Goal: Task Accomplishment & Management: Use online tool/utility

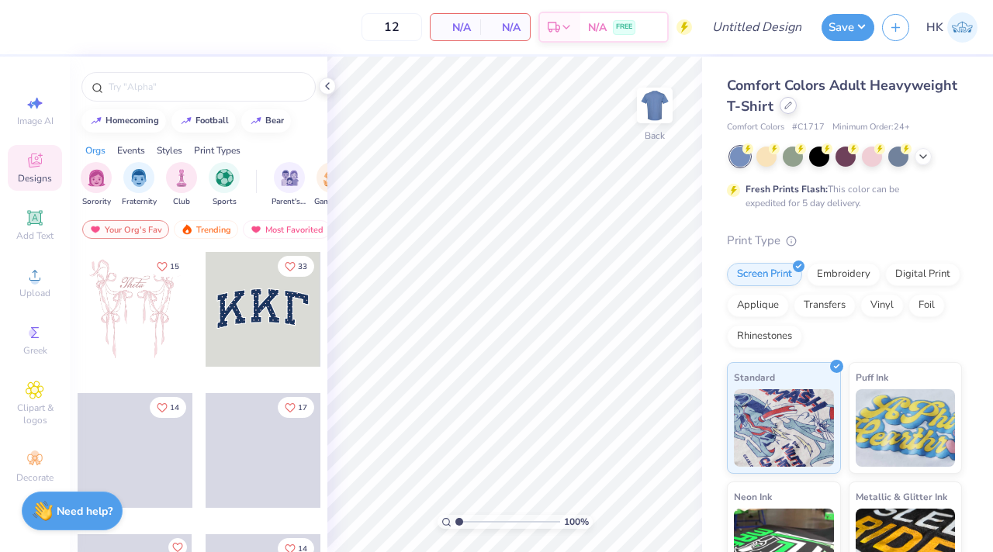
click at [793, 109] on div at bounding box center [788, 105] width 17 height 17
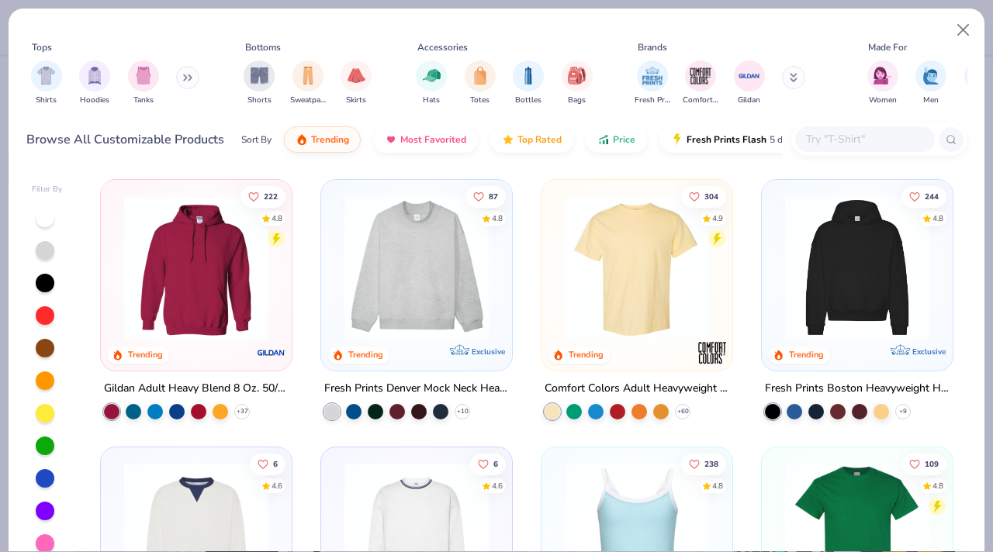
click at [434, 296] on img at bounding box center [417, 267] width 160 height 144
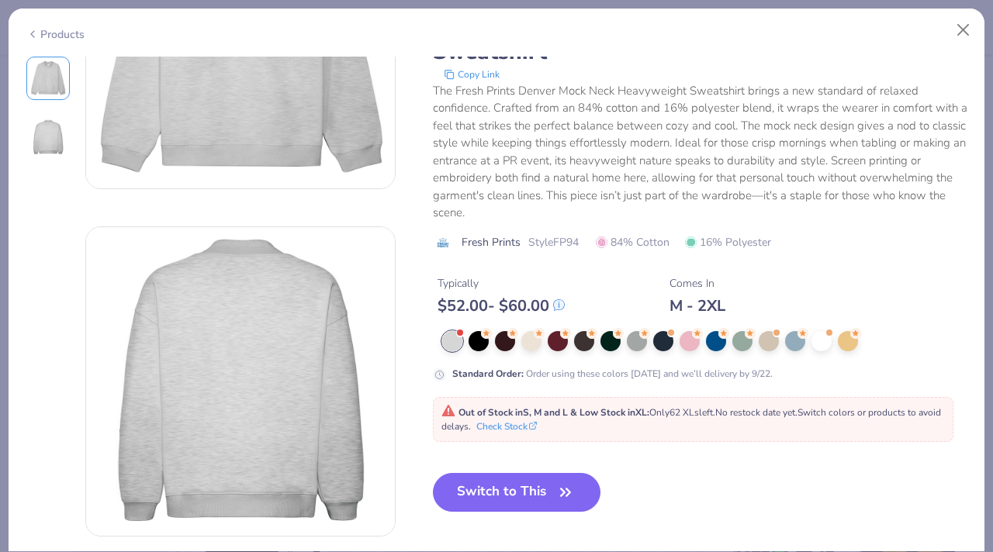
scroll to position [167, 0]
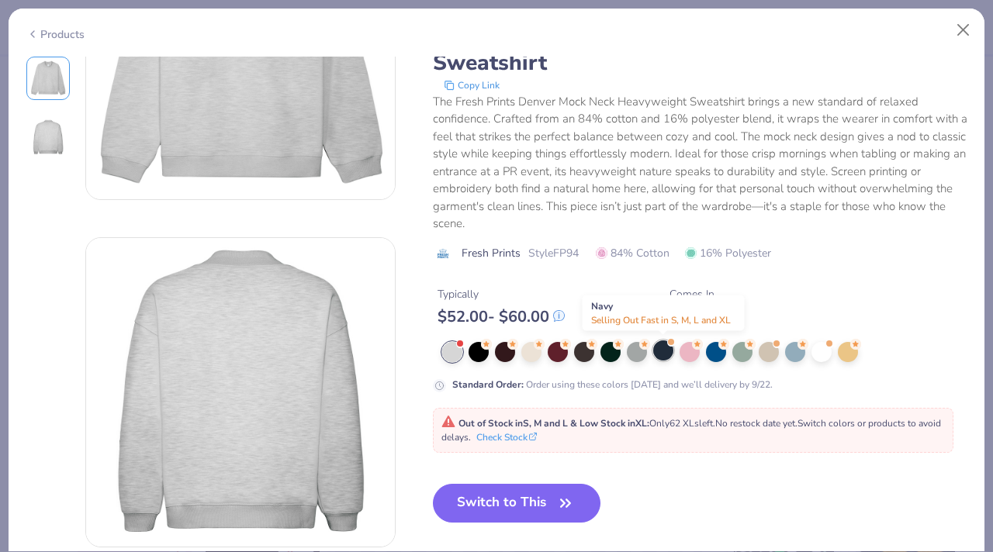
click at [666, 352] on div at bounding box center [663, 351] width 20 height 20
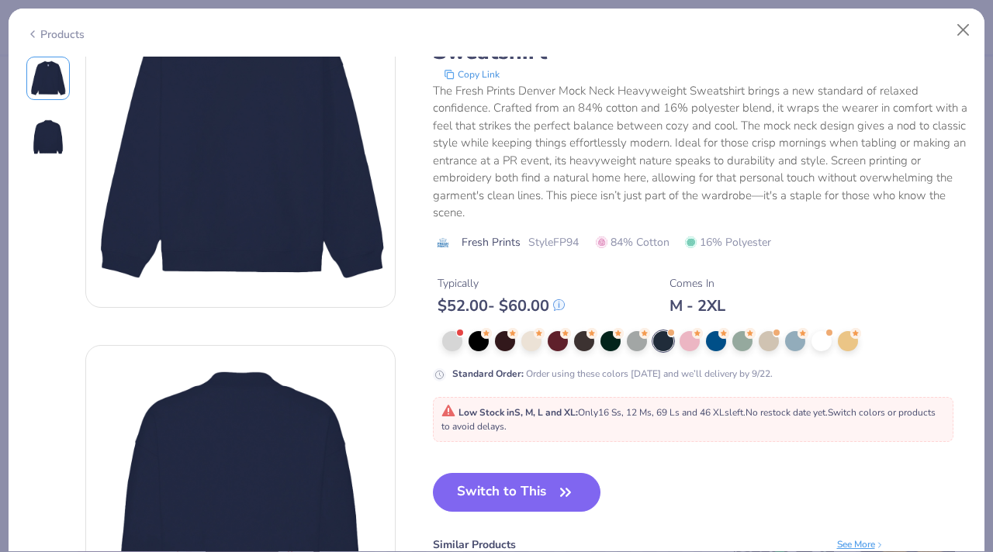
scroll to position [77, 0]
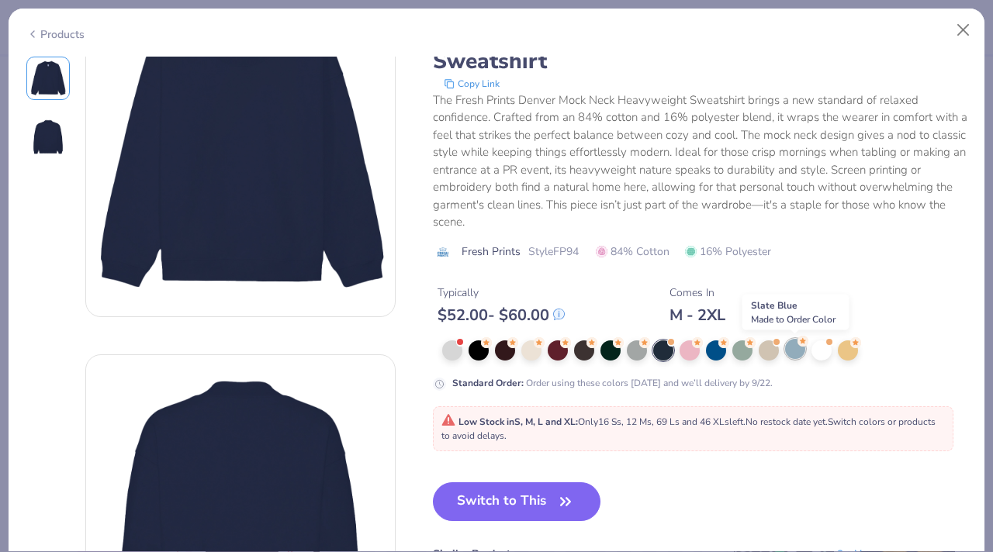
click at [791, 351] on div at bounding box center [795, 349] width 20 height 20
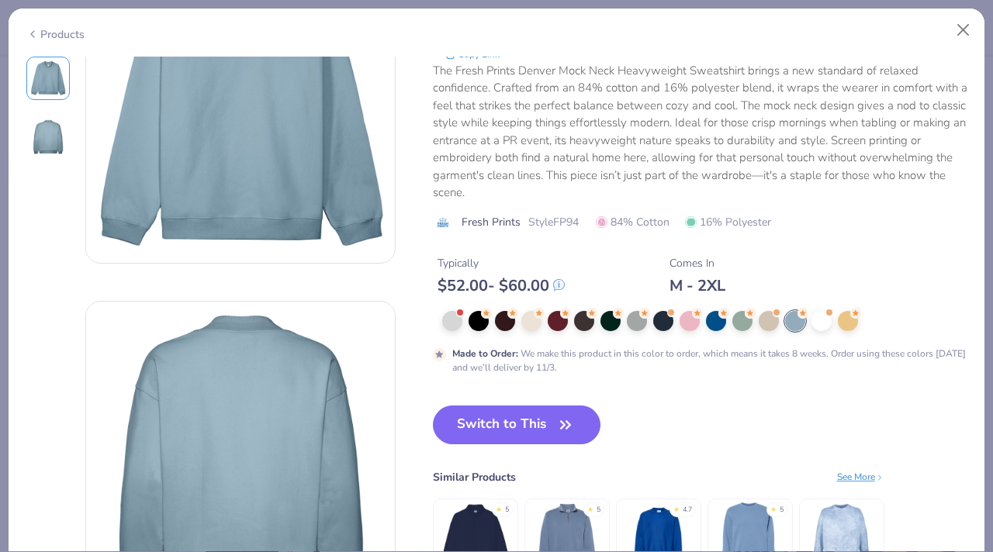
scroll to position [107, 0]
click at [553, 316] on div at bounding box center [558, 319] width 20 height 20
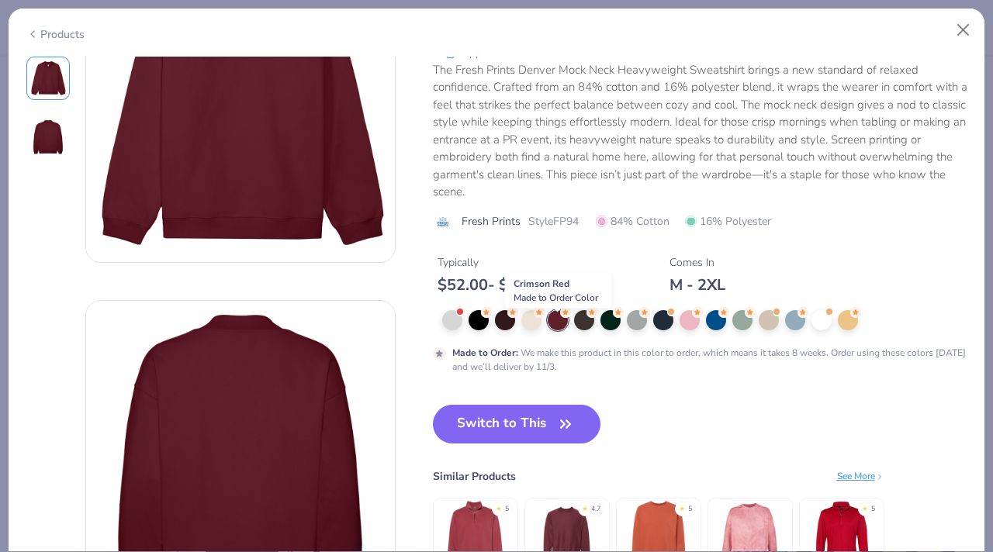
scroll to position [90, 0]
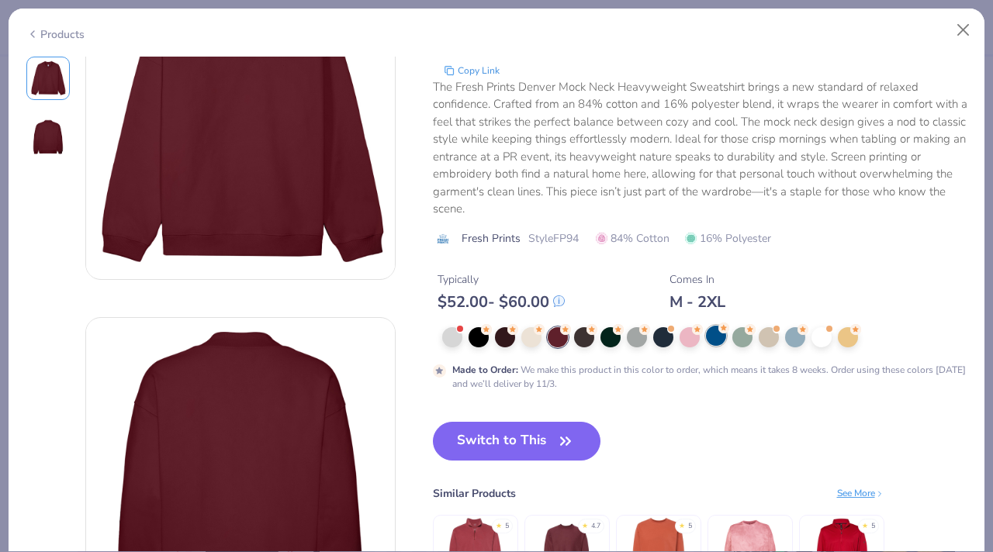
click at [709, 337] on div at bounding box center [716, 336] width 20 height 20
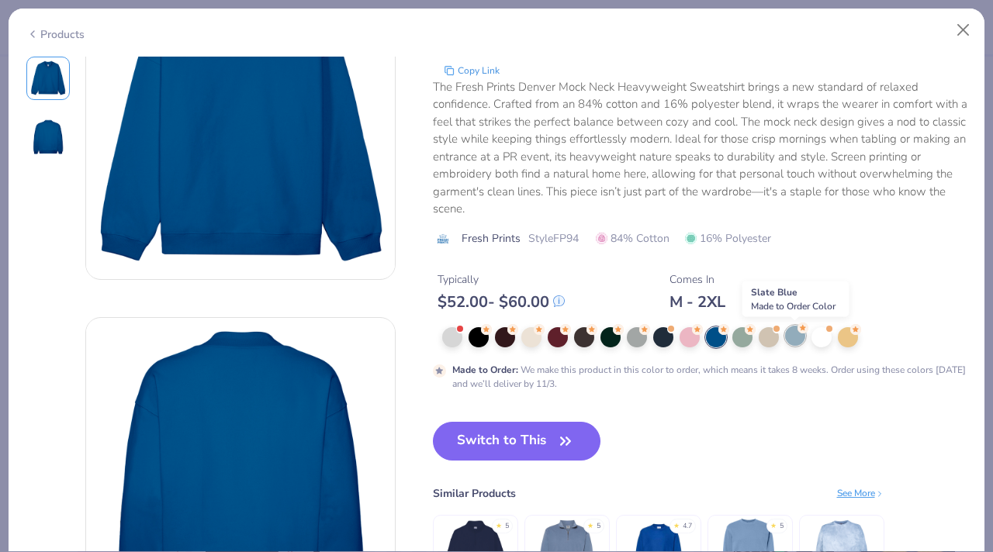
click at [799, 337] on div at bounding box center [795, 336] width 20 height 20
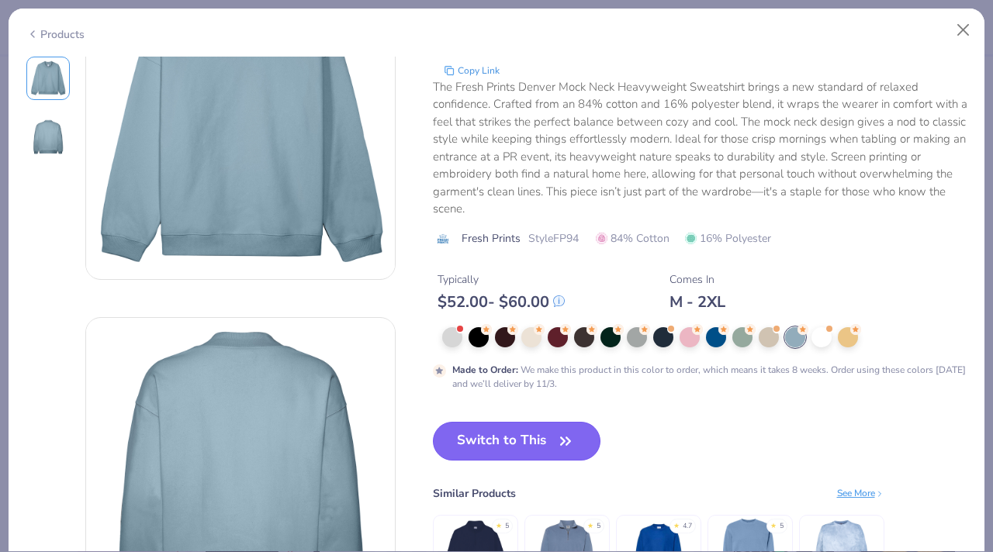
click at [523, 436] on button "Switch to This" at bounding box center [517, 441] width 168 height 39
type input "50"
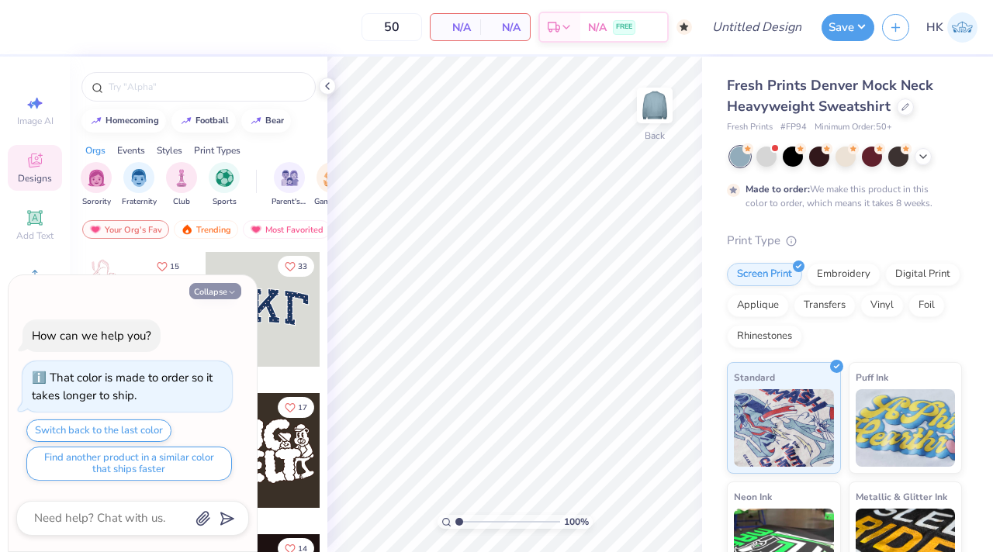
click at [230, 290] on icon "button" at bounding box center [231, 292] width 9 height 9
type textarea "x"
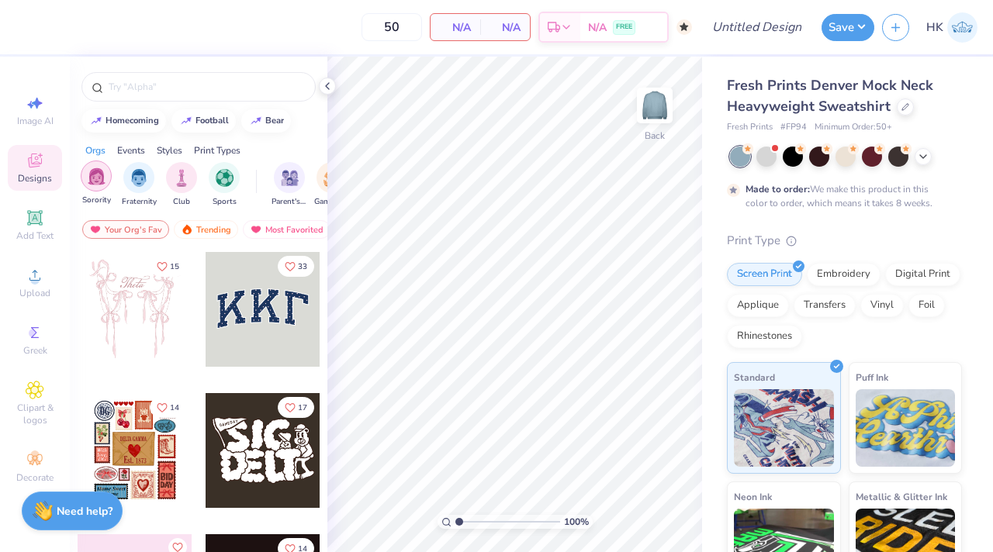
click at [88, 175] on img "filter for Sorority" at bounding box center [97, 177] width 18 height 18
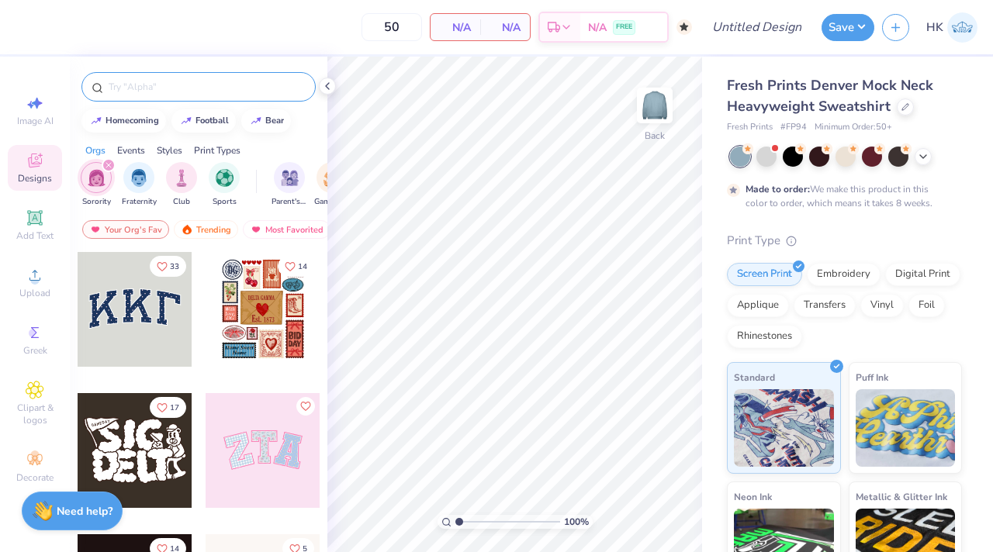
click at [150, 85] on input "text" at bounding box center [206, 87] width 199 height 16
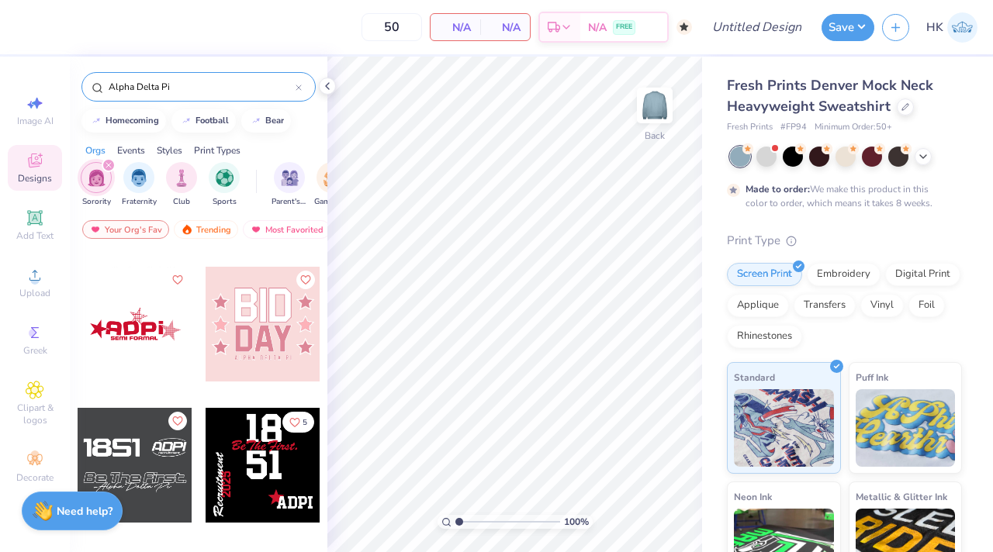
scroll to position [2386, 0]
type input "Alpha Delta Pi"
click at [328, 83] on polyline at bounding box center [327, 86] width 3 height 6
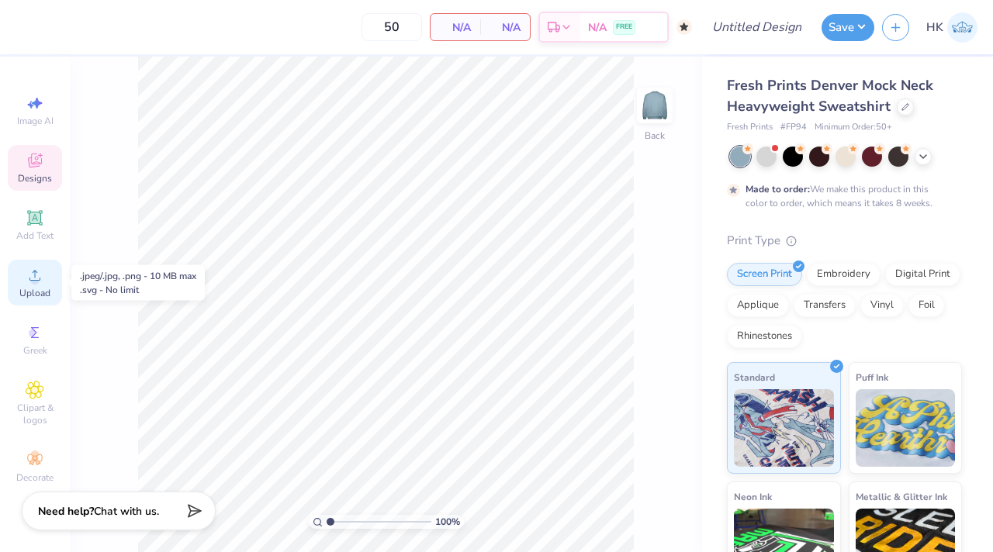
click at [33, 282] on circle at bounding box center [34, 280] width 9 height 9
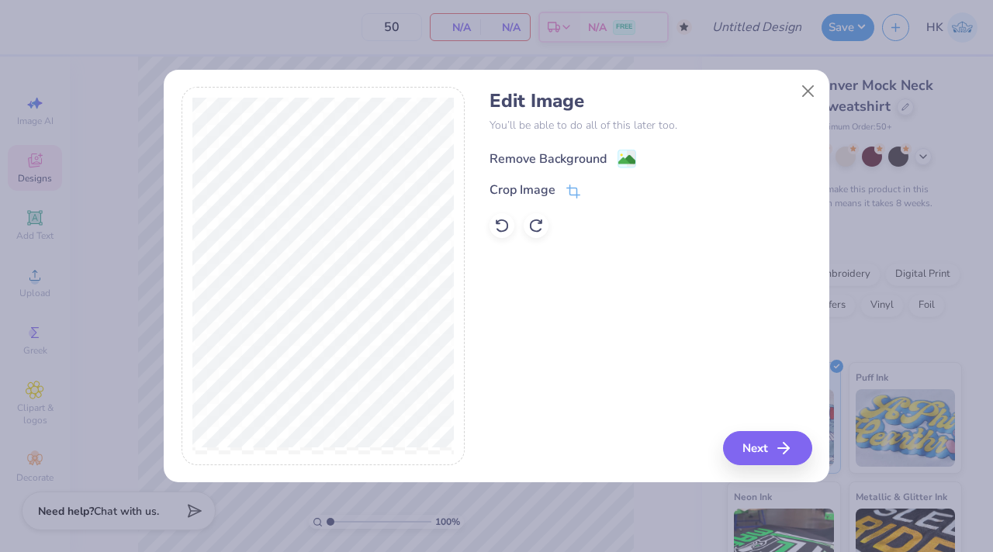
click at [521, 155] on div "Remove Background" at bounding box center [547, 159] width 117 height 19
click at [763, 438] on button "Next" at bounding box center [769, 448] width 89 height 34
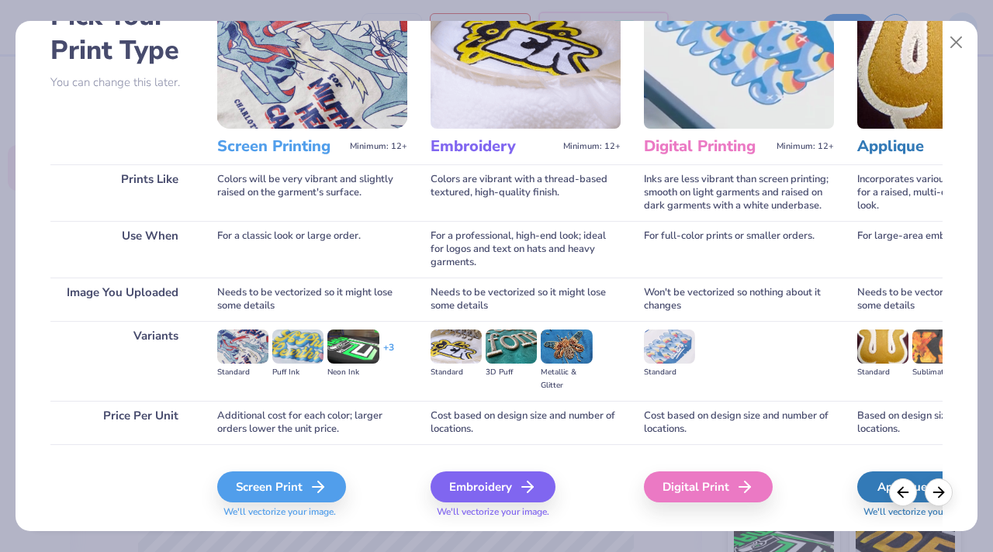
scroll to position [144, 0]
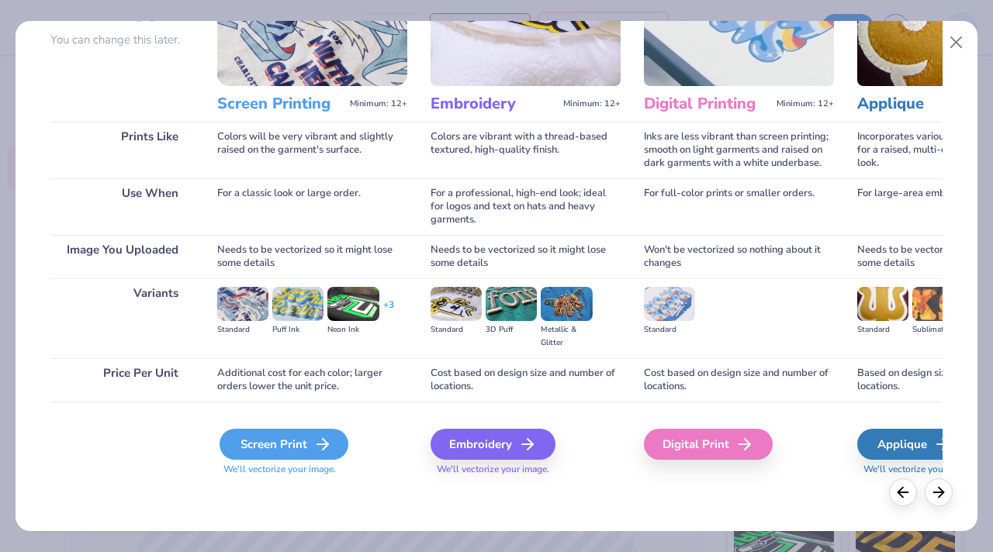
click at [295, 446] on div "Screen Print" at bounding box center [284, 444] width 129 height 31
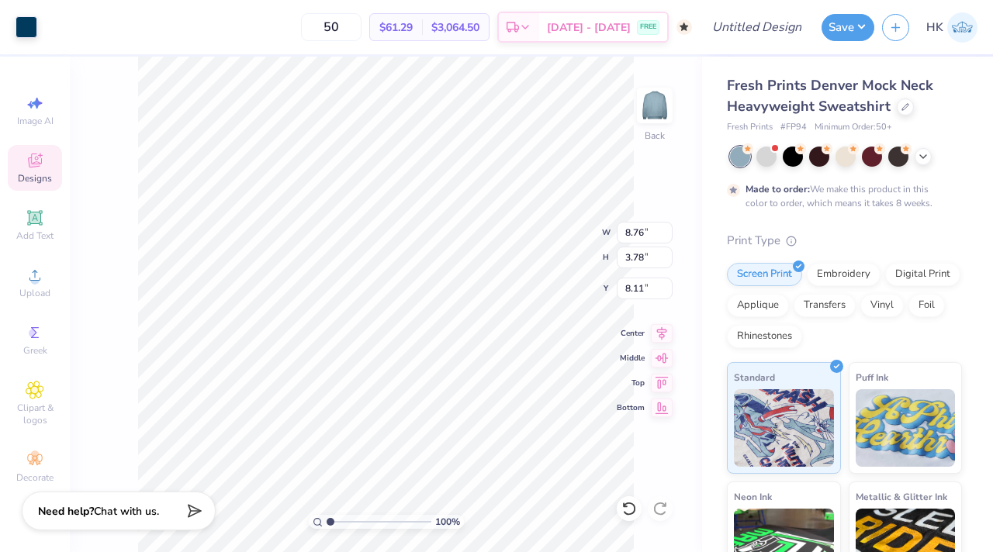
type input "1.82"
click at [23, 107] on div "Image AI" at bounding box center [35, 111] width 54 height 46
select select "4"
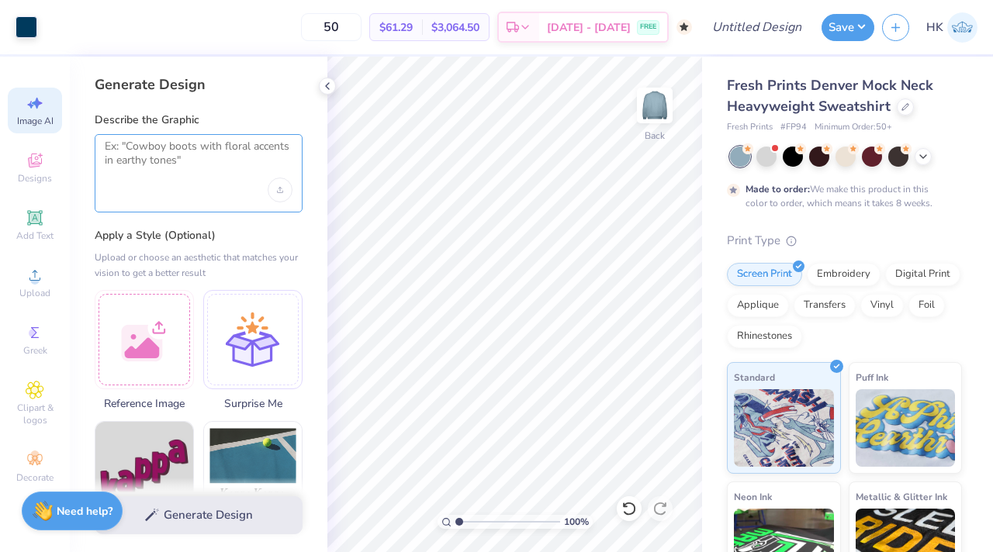
click at [223, 163] on textarea at bounding box center [199, 159] width 188 height 39
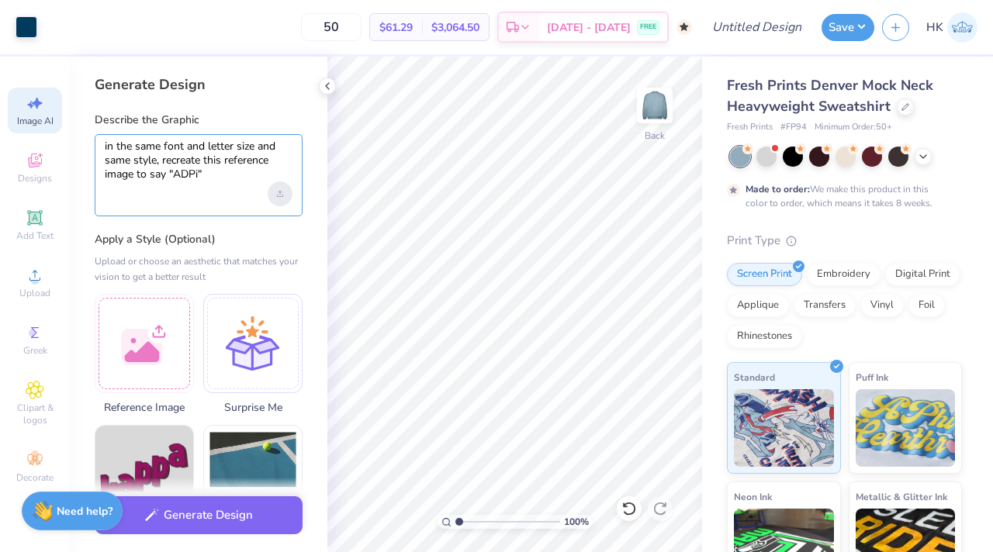
type textarea "in the same font and letter size and same style, recreate this reference image …"
click at [274, 192] on div "Upload image" at bounding box center [280, 194] width 25 height 25
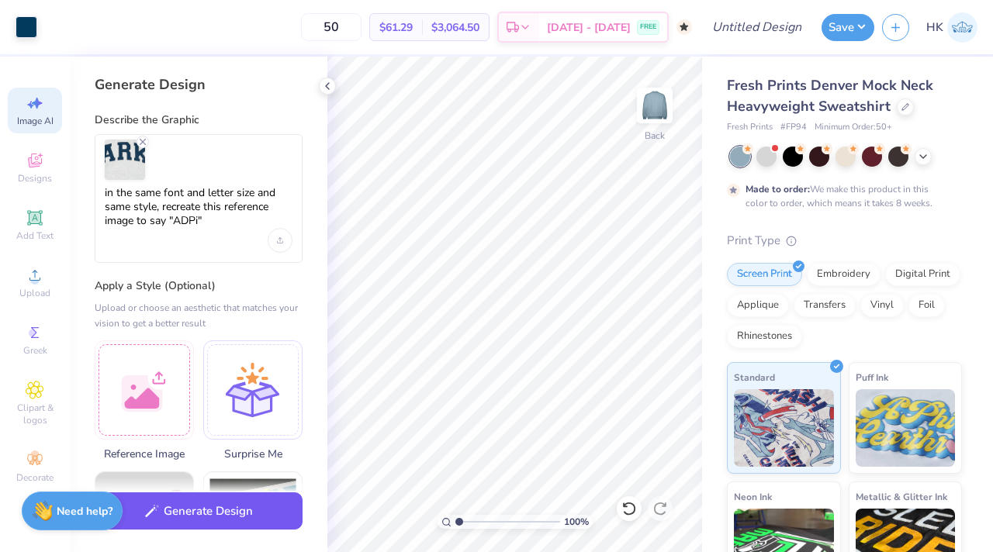
click at [172, 514] on button "Generate Design" at bounding box center [199, 512] width 208 height 38
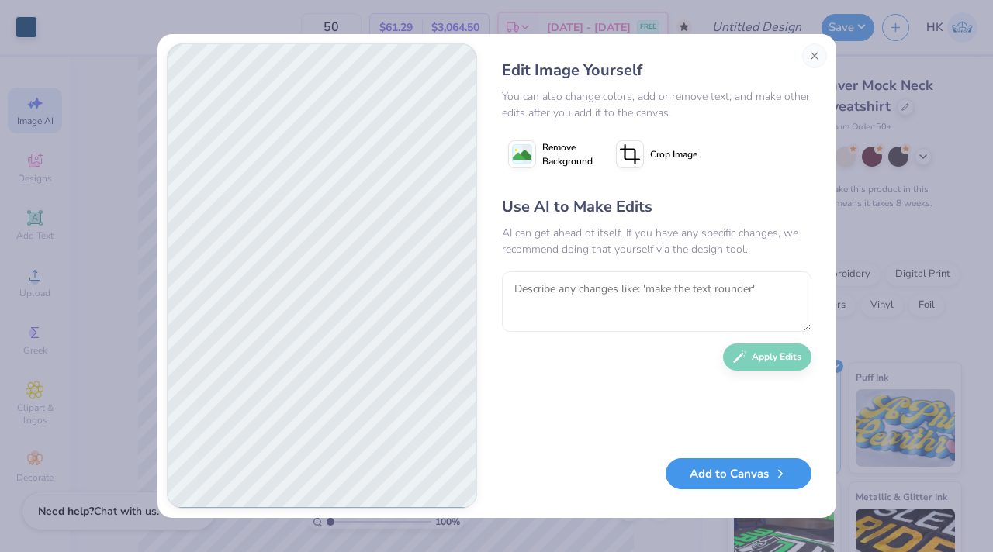
click at [708, 476] on button "Add to Canvas" at bounding box center [739, 474] width 146 height 32
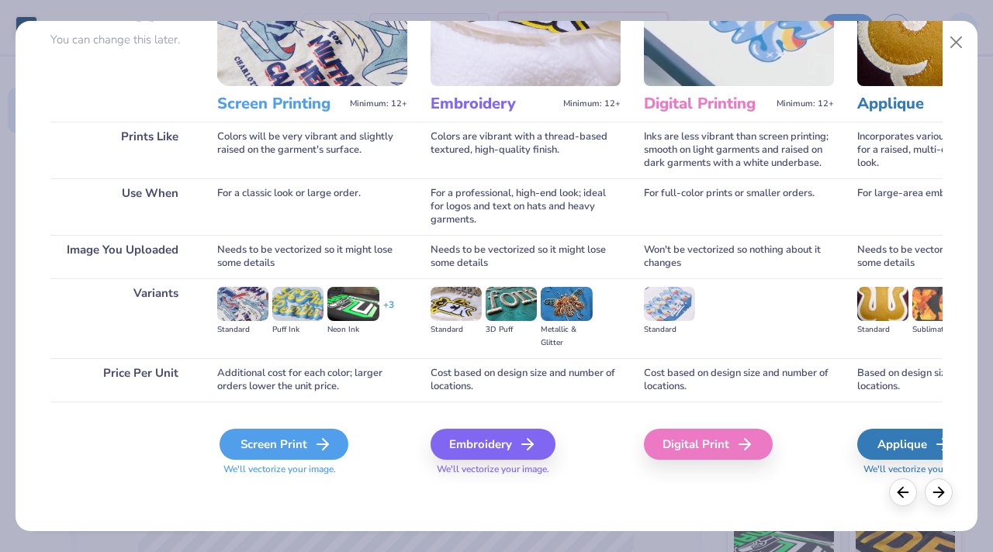
click at [300, 448] on div "Screen Print" at bounding box center [284, 444] width 129 height 31
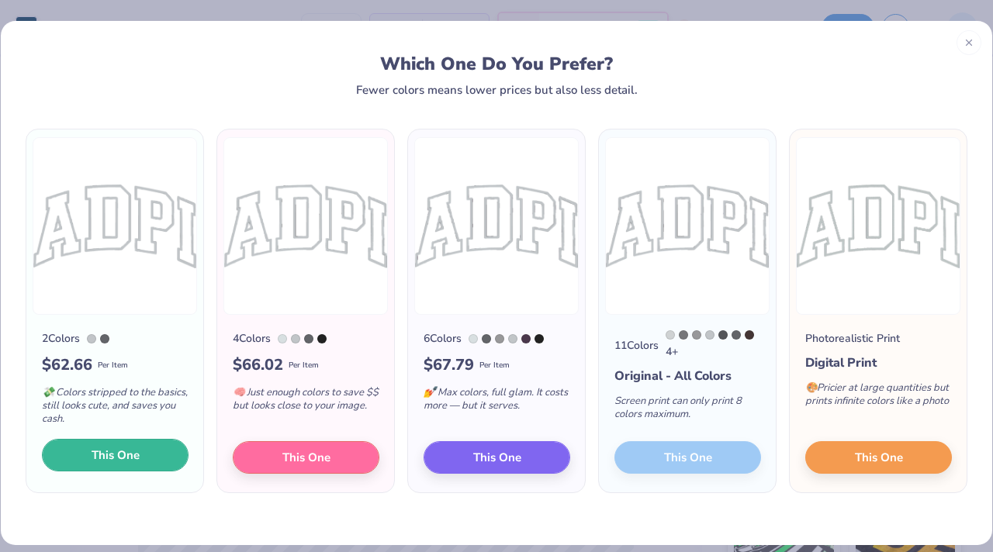
click at [119, 469] on button "This One" at bounding box center [115, 455] width 147 height 33
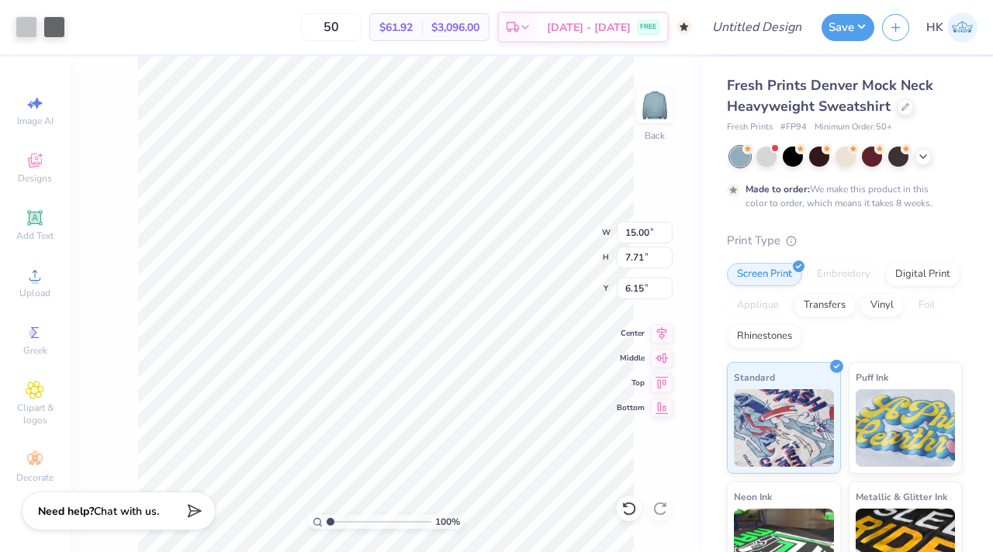
type input "1.43"
type input "8.07"
type input "4.15"
type input "1.46"
click at [21, 29] on div at bounding box center [27, 26] width 22 height 22
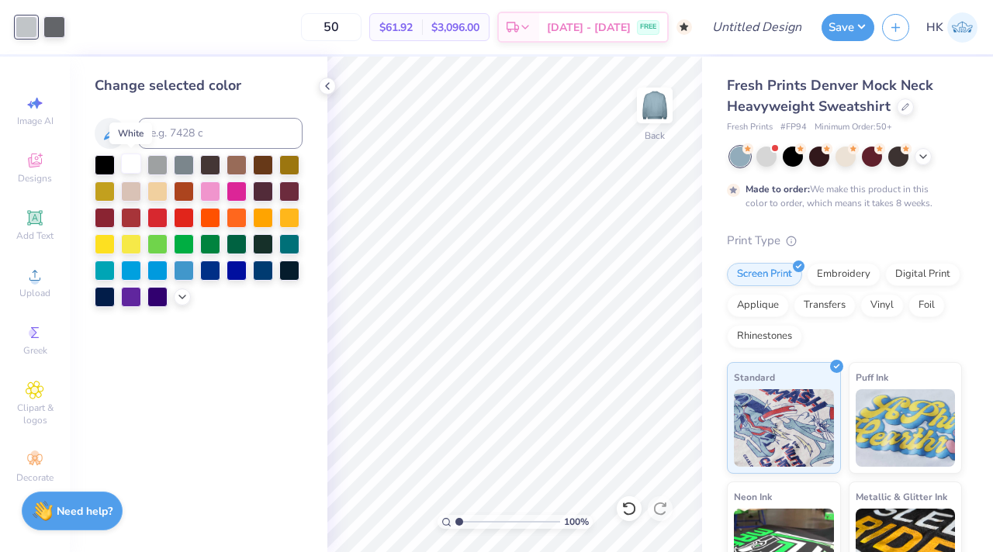
click at [129, 158] on div at bounding box center [131, 164] width 20 height 20
click at [50, 19] on div at bounding box center [54, 26] width 22 height 22
click at [126, 162] on div at bounding box center [131, 164] width 20 height 20
click at [323, 86] on icon at bounding box center [327, 86] width 12 height 12
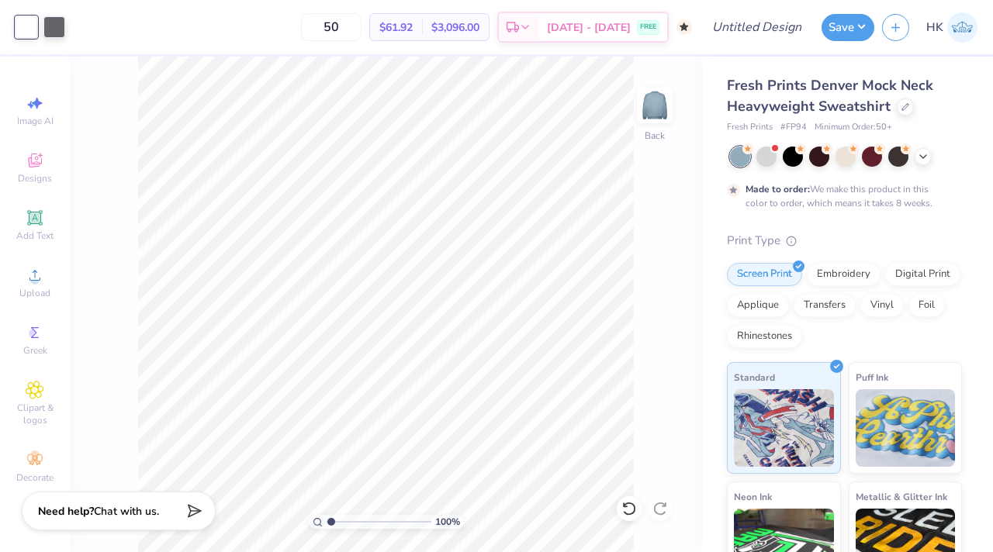
type input "1.34"
type textarea "x"
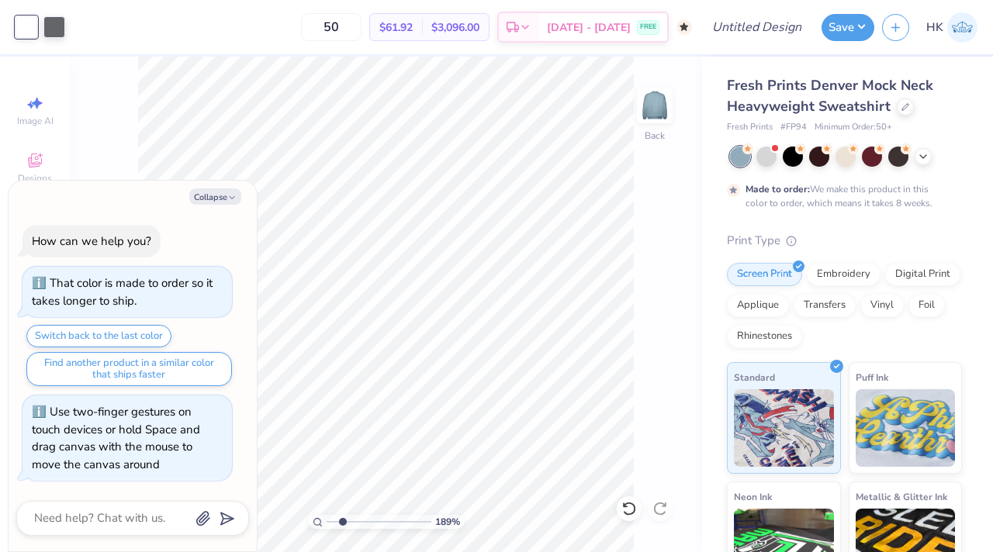
drag, startPoint x: 331, startPoint y: 518, endPoint x: 342, endPoint y: 518, distance: 10.9
type input "2.22"
click at [342, 518] on input "range" at bounding box center [379, 522] width 105 height 14
click at [233, 195] on icon "button" at bounding box center [231, 197] width 9 height 9
type textarea "x"
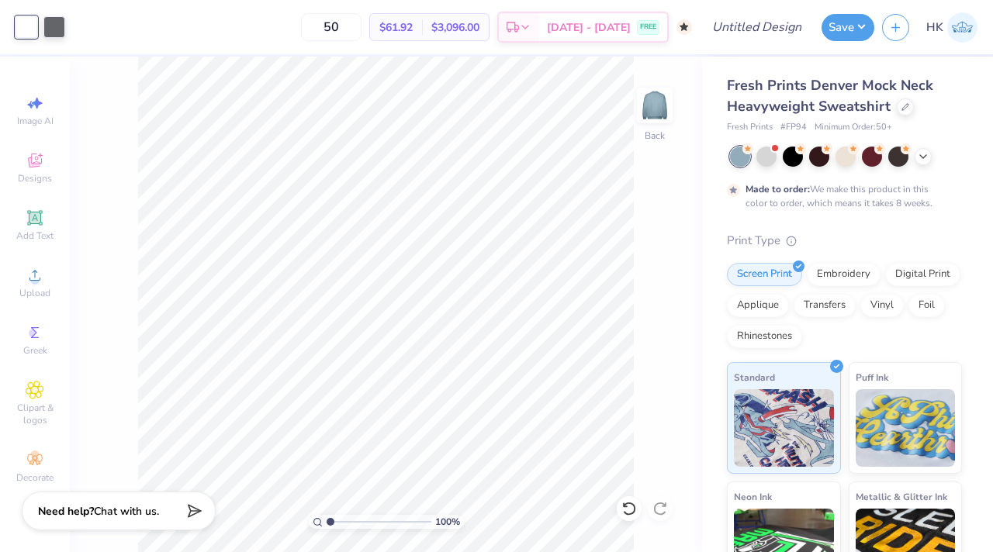
drag, startPoint x: 340, startPoint y: 523, endPoint x: 323, endPoint y: 523, distance: 16.3
type input "1"
click at [327, 523] on input "range" at bounding box center [379, 522] width 105 height 14
click at [924, 156] on icon at bounding box center [923, 155] width 12 height 12
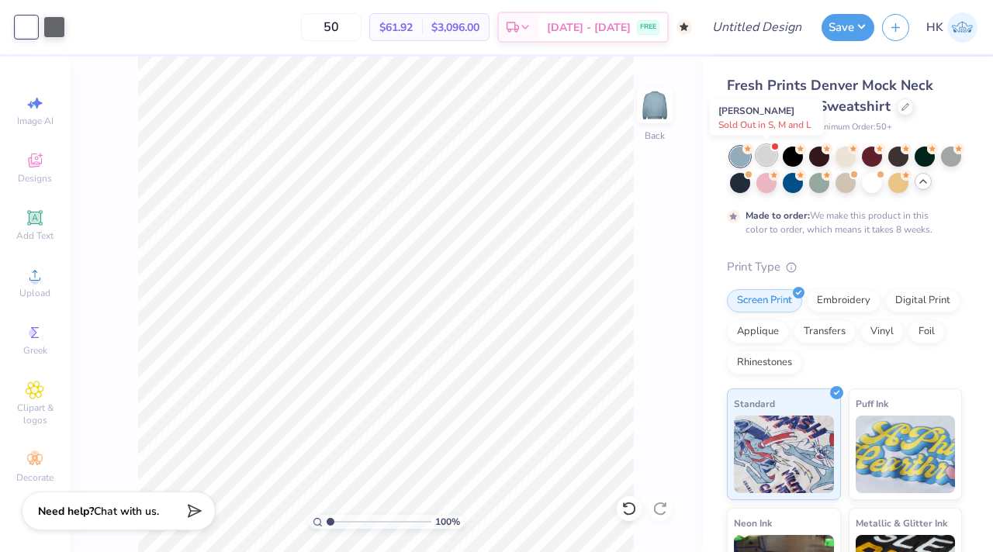
click at [768, 155] on div at bounding box center [766, 155] width 20 height 20
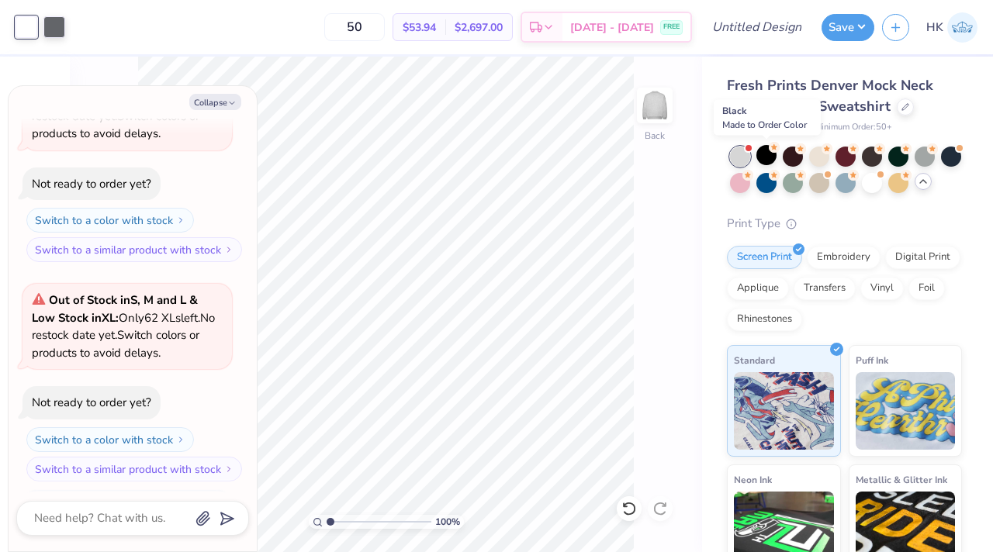
scroll to position [438, 0]
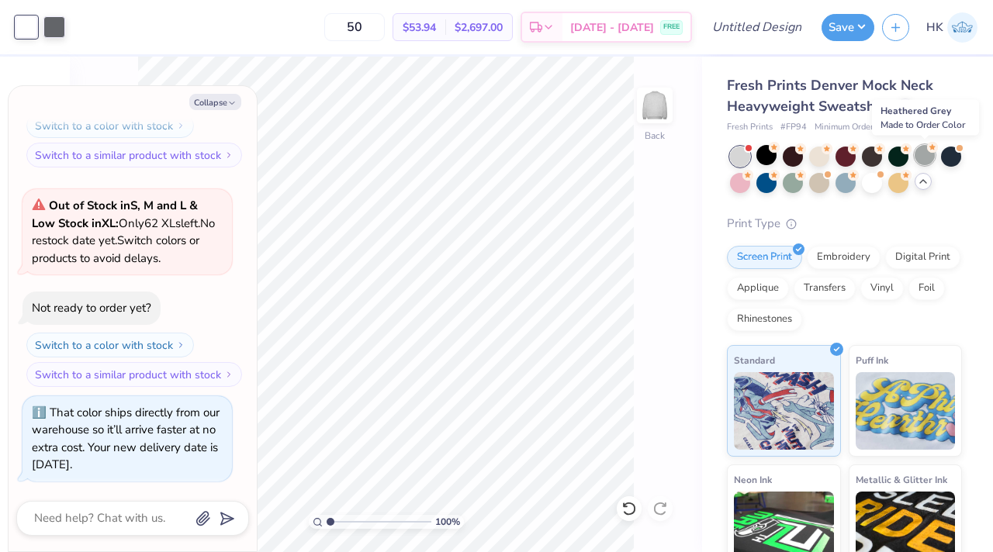
click at [926, 155] on div at bounding box center [925, 155] width 20 height 20
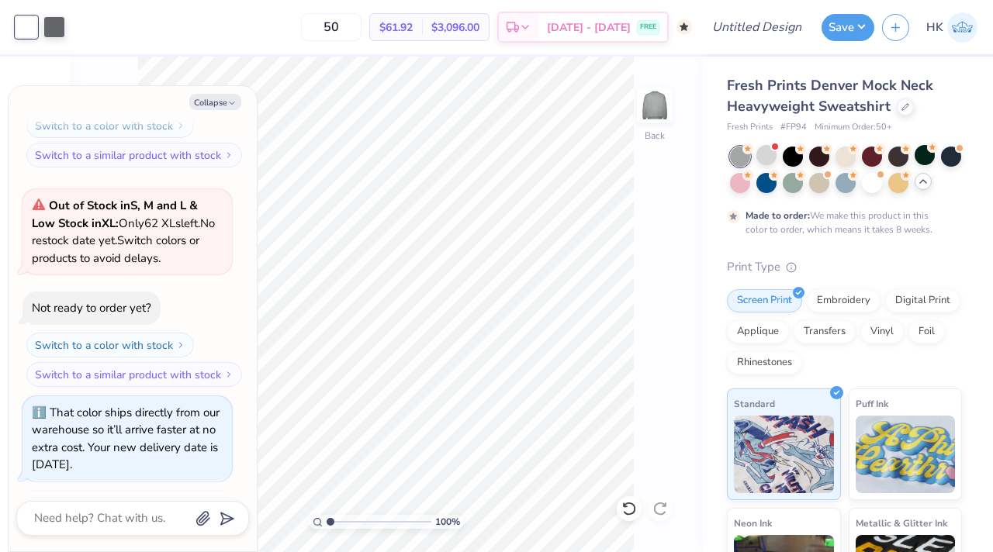
scroll to position [585, 0]
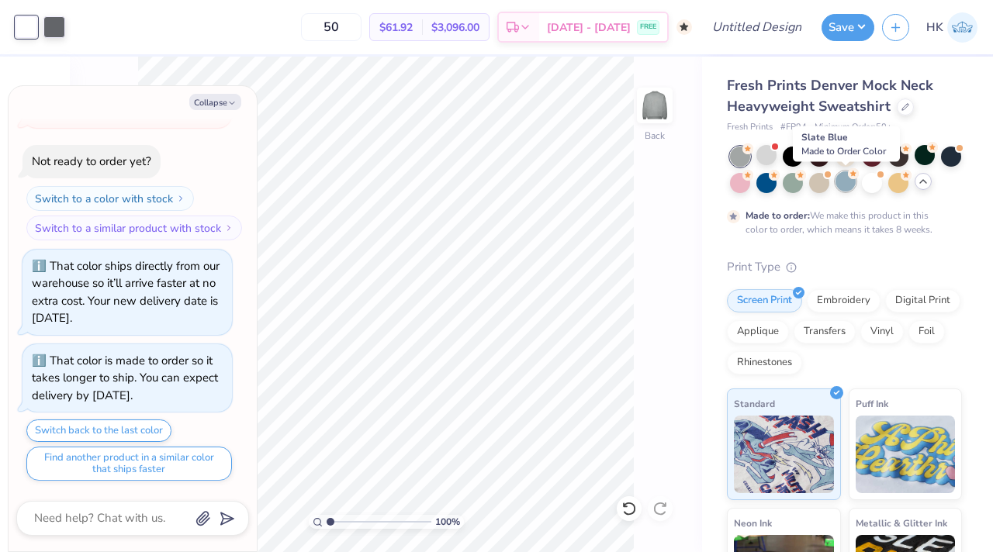
click at [847, 177] on div at bounding box center [845, 181] width 20 height 20
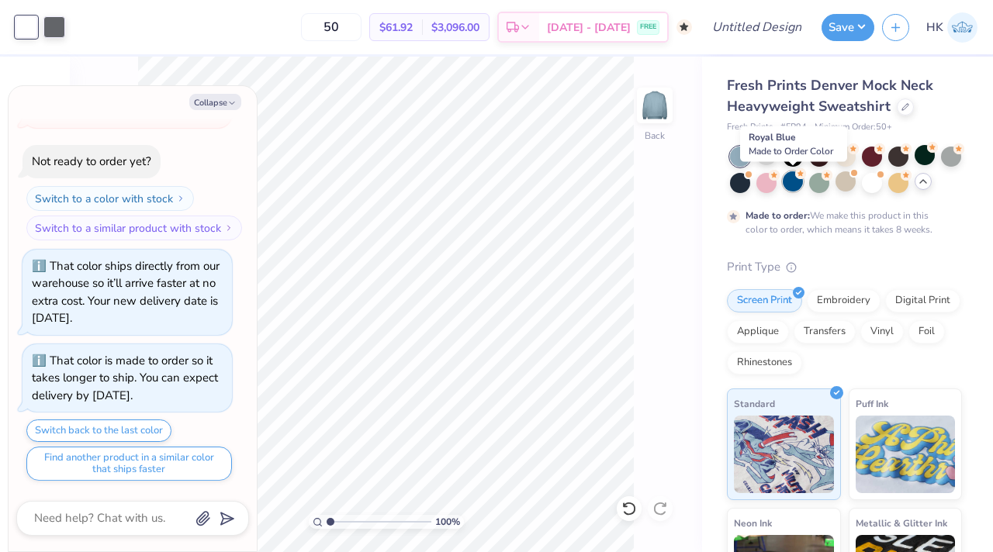
click at [791, 185] on div at bounding box center [793, 181] width 20 height 20
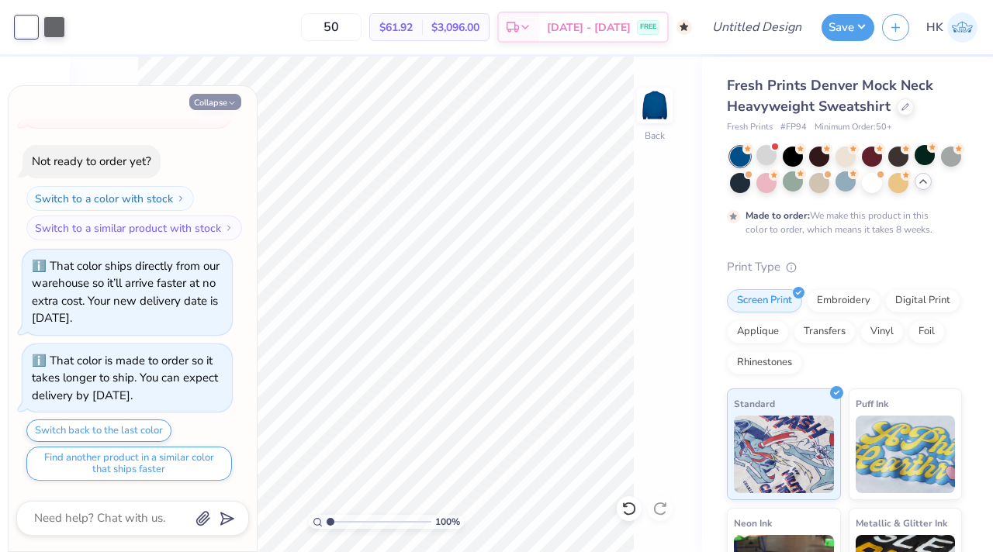
click at [224, 101] on button "Collapse" at bounding box center [215, 102] width 52 height 16
type textarea "x"
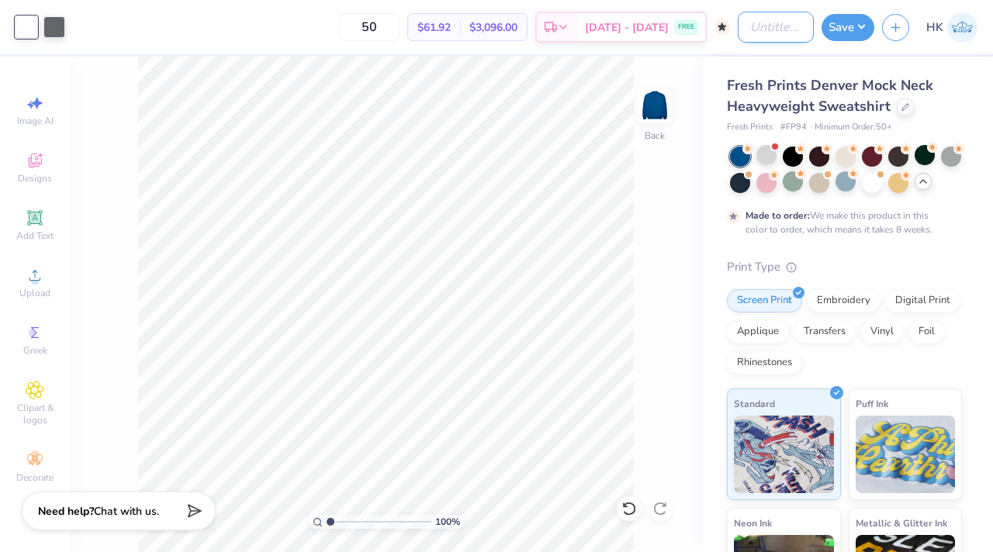
click at [772, 34] on input "Design Title" at bounding box center [776, 27] width 76 height 31
type input "ADPi Mock Neck"
click at [844, 26] on button "Save" at bounding box center [847, 25] width 53 height 27
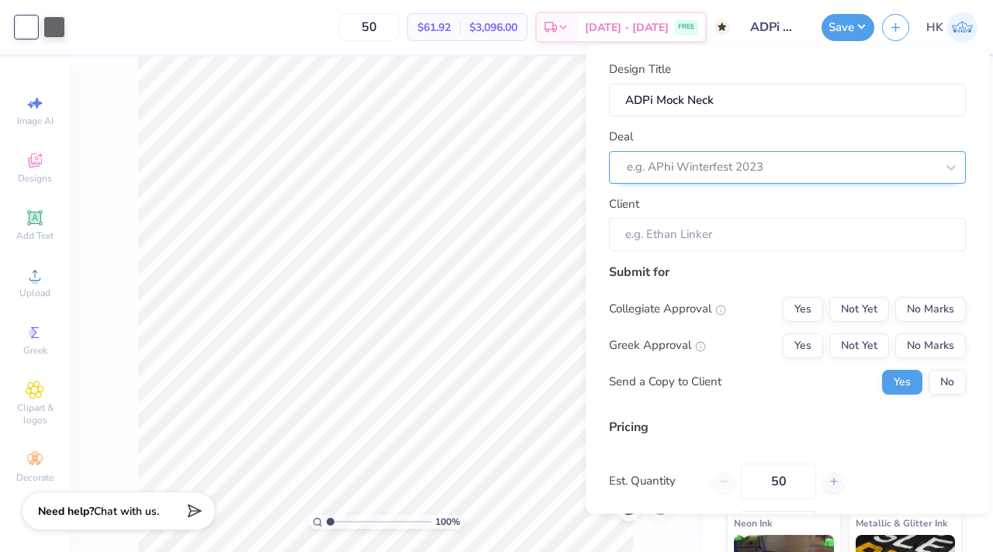
click at [697, 166] on div at bounding box center [781, 167] width 309 height 21
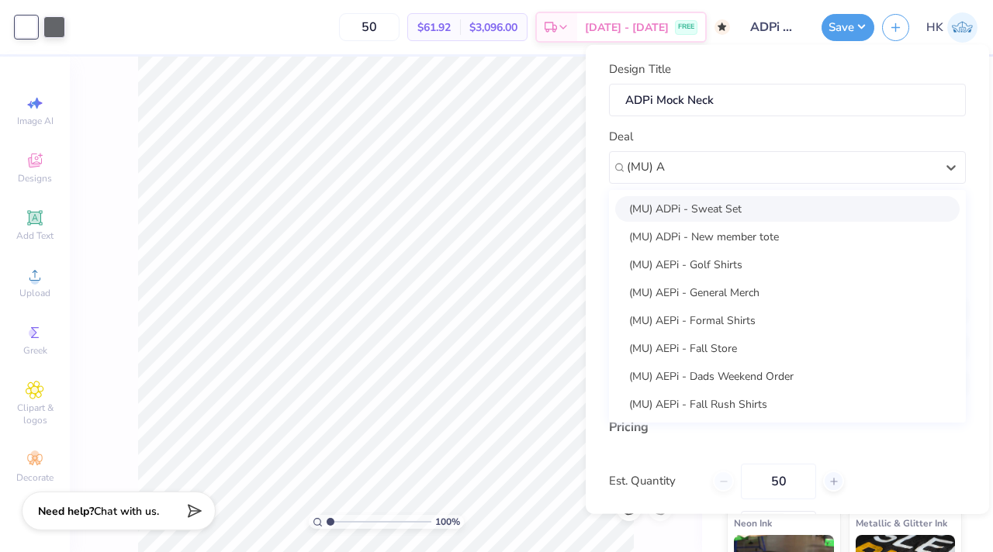
click at [700, 203] on div "(MU) ADPi - Sweat Set" at bounding box center [787, 208] width 344 height 26
type input "(MU) A"
type input "Aliyah Briner"
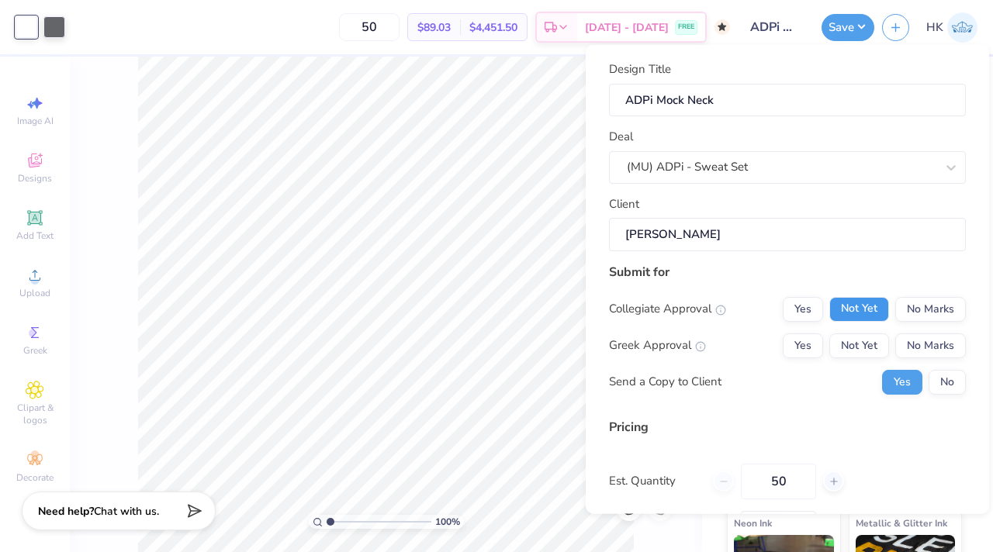
click at [865, 310] on button "Not Yet" at bounding box center [859, 308] width 60 height 25
click at [797, 344] on button "Yes" at bounding box center [803, 345] width 40 height 25
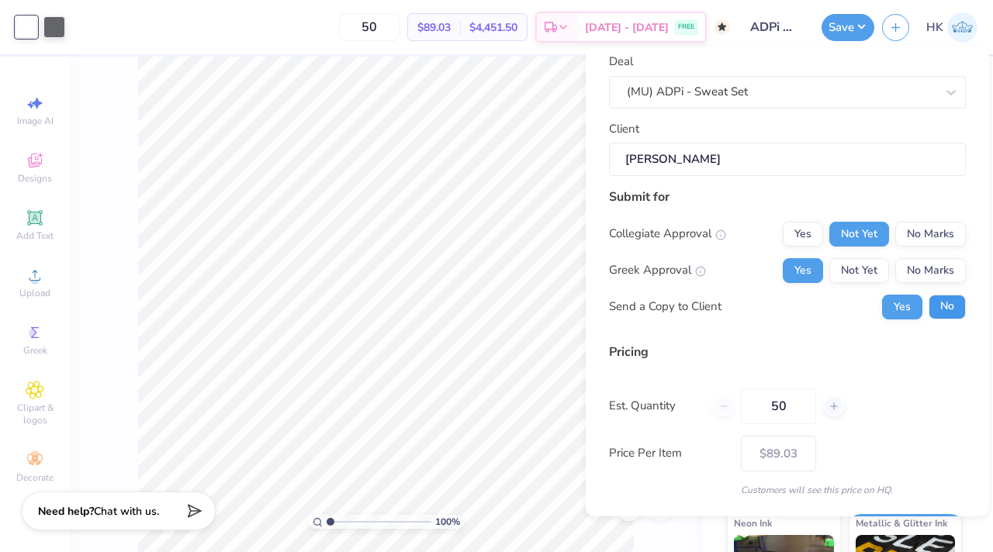
click at [935, 304] on button "No" at bounding box center [947, 307] width 37 height 25
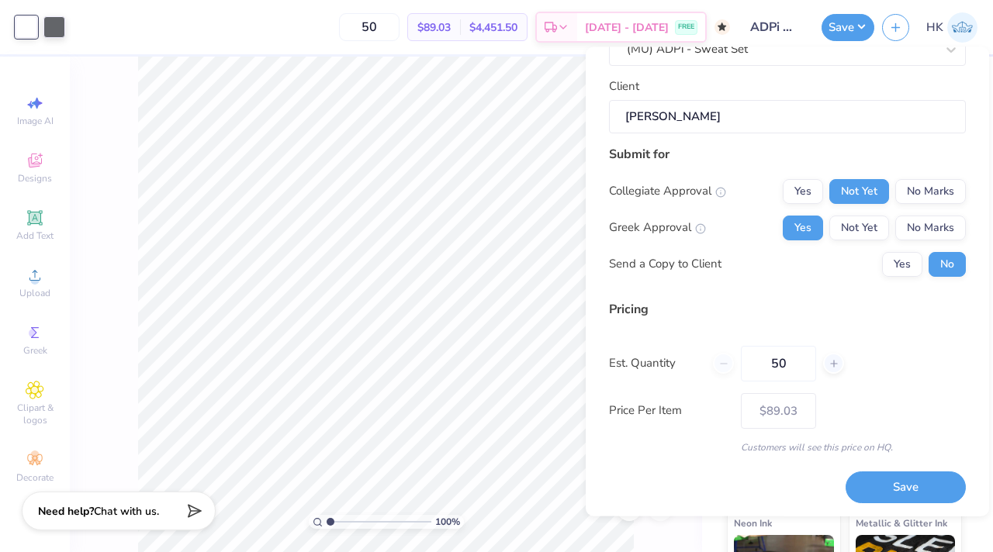
scroll to position [122, 0]
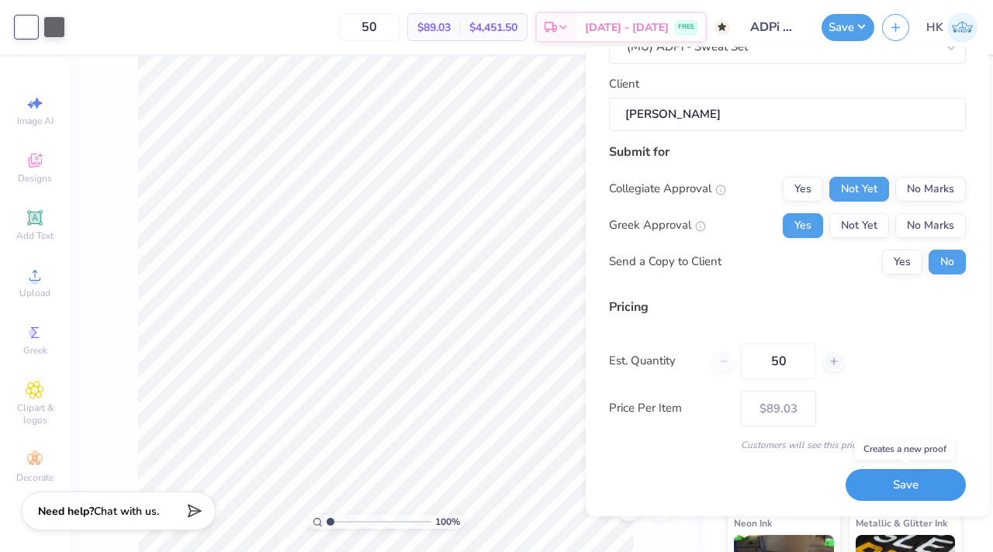
click at [877, 475] on button "Save" at bounding box center [906, 486] width 120 height 32
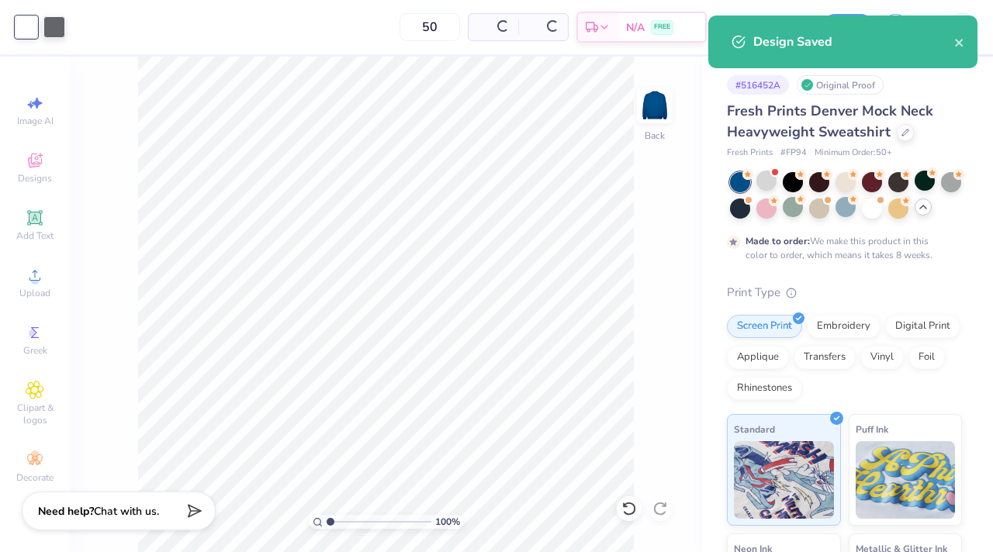
type input "$89.03"
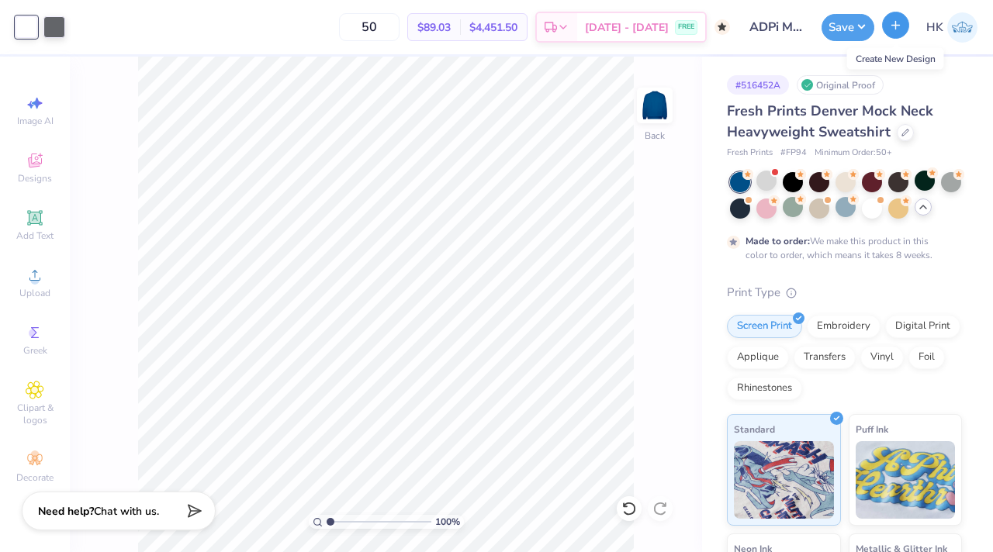
click at [900, 29] on icon "button" at bounding box center [895, 25] width 13 height 13
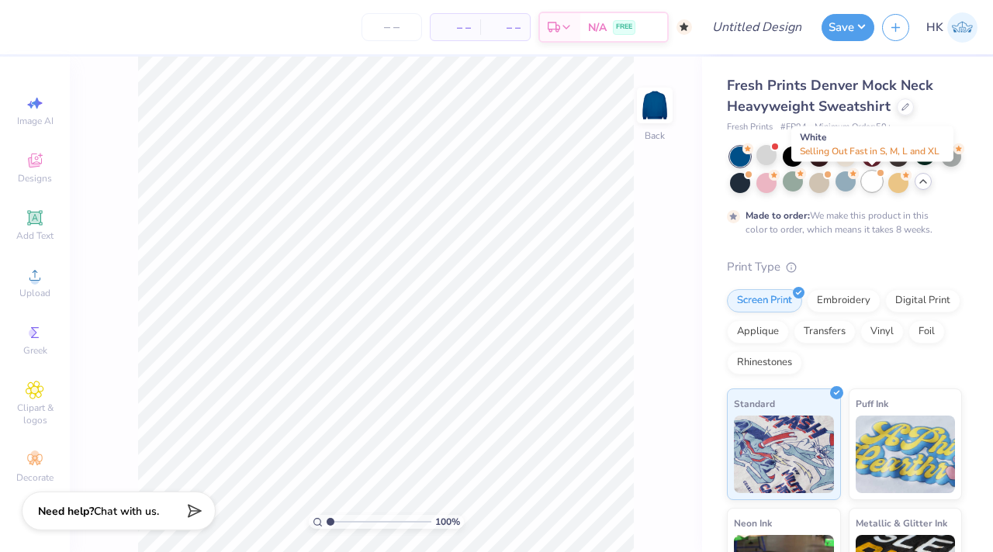
click at [874, 183] on div at bounding box center [872, 181] width 20 height 20
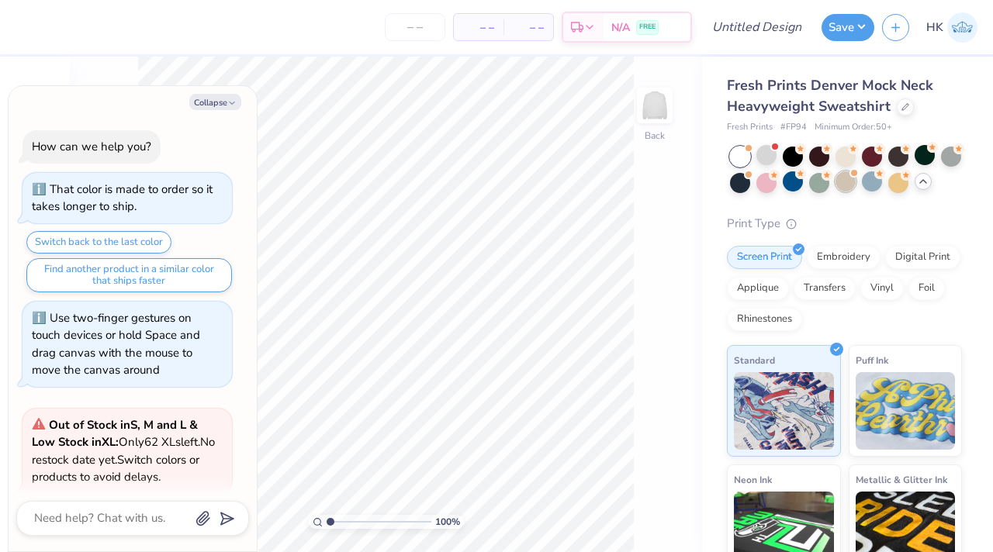
scroll to position [898, 0]
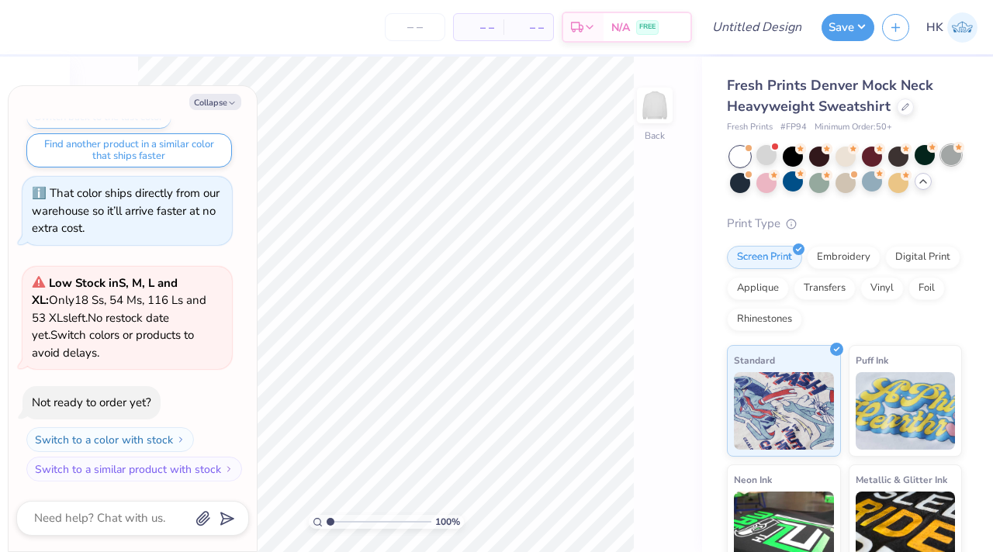
click at [953, 147] on icon at bounding box center [958, 147] width 11 height 11
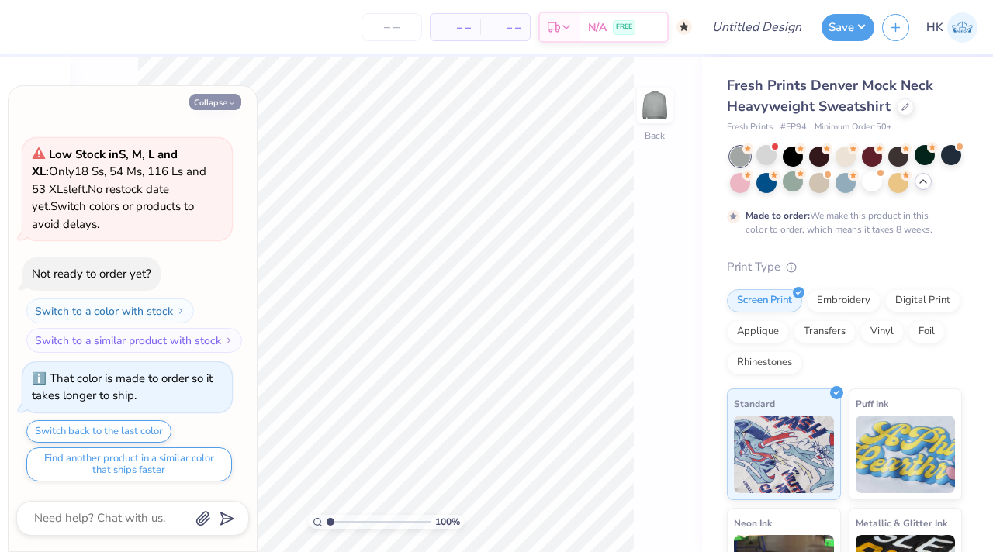
click at [226, 103] on button "Collapse" at bounding box center [215, 102] width 52 height 16
type textarea "x"
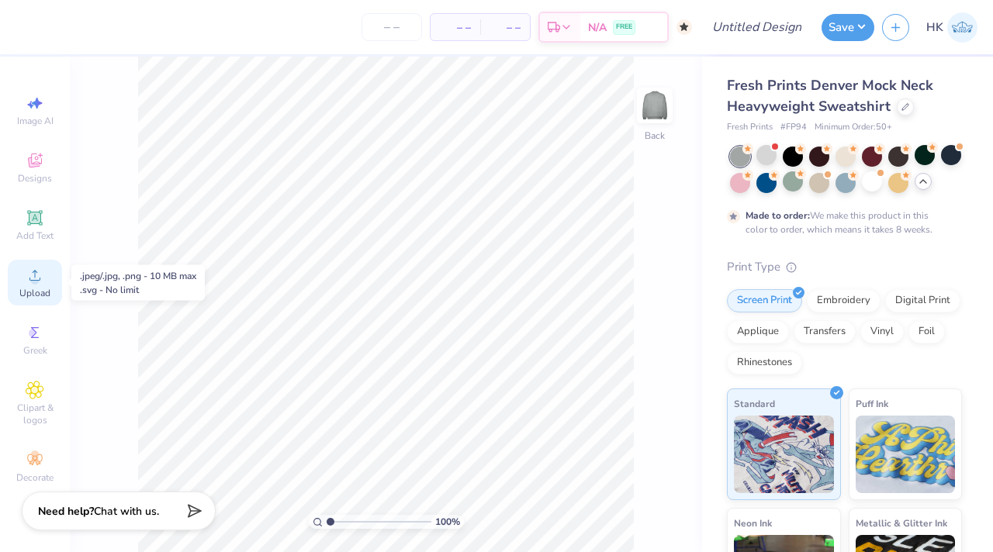
click at [40, 272] on icon at bounding box center [35, 275] width 19 height 19
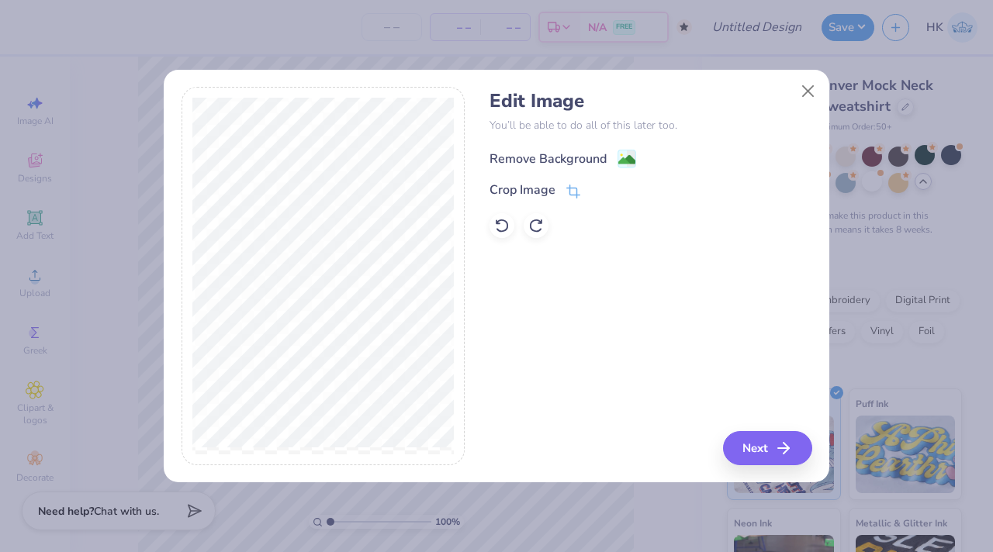
click at [529, 157] on div "Remove Background" at bounding box center [547, 159] width 117 height 19
click at [772, 456] on button "Next" at bounding box center [769, 448] width 89 height 34
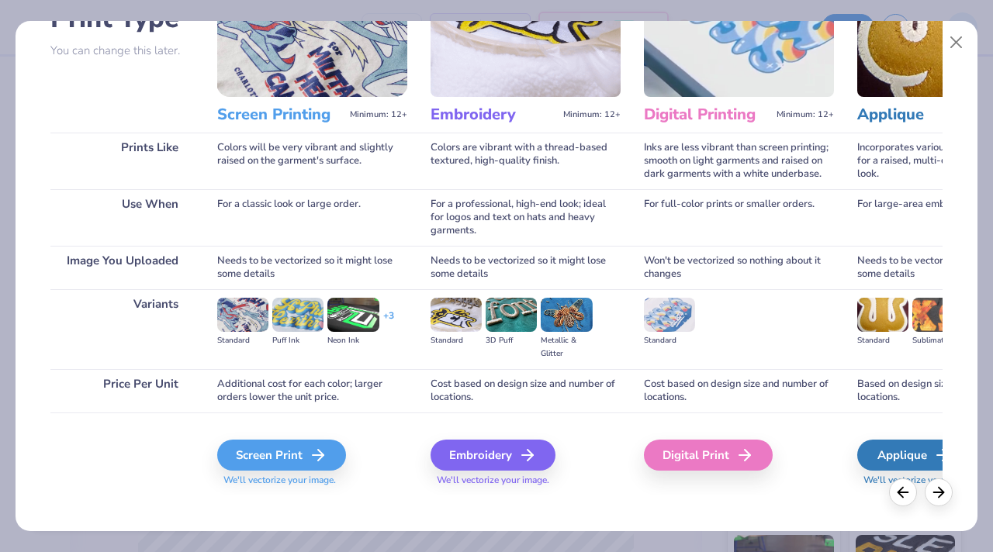
scroll to position [144, 0]
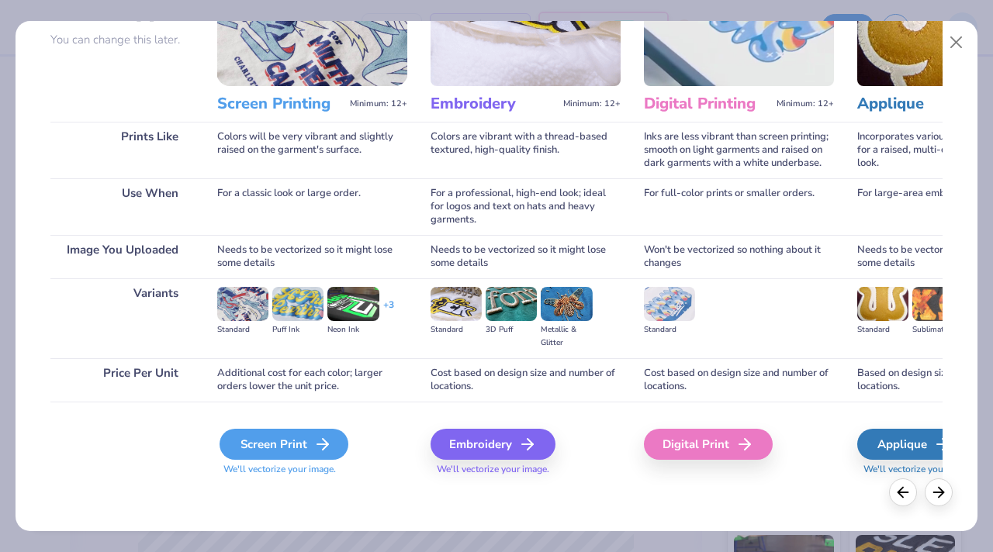
click at [264, 441] on div "Screen Print" at bounding box center [284, 444] width 129 height 31
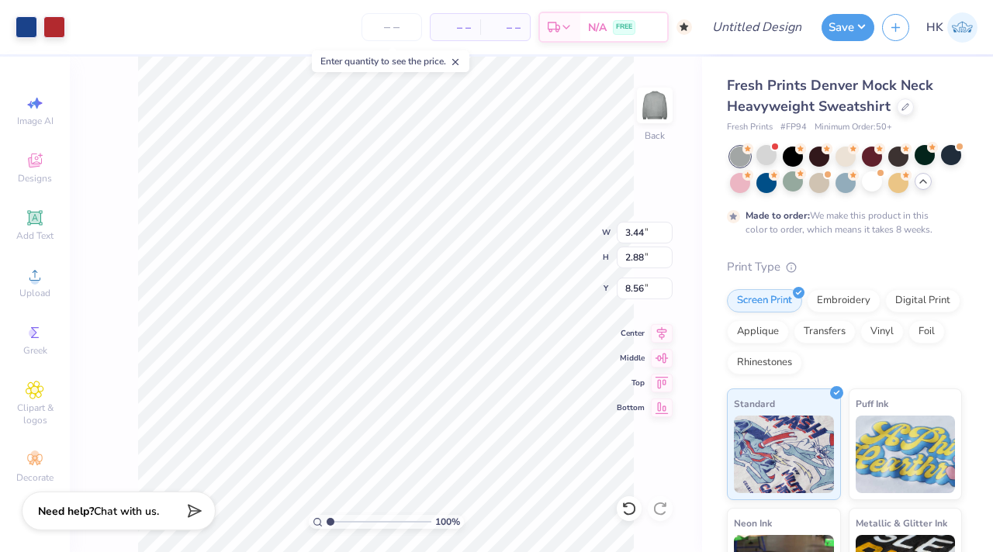
type input "1.56"
click at [21, 27] on div at bounding box center [27, 26] width 22 height 22
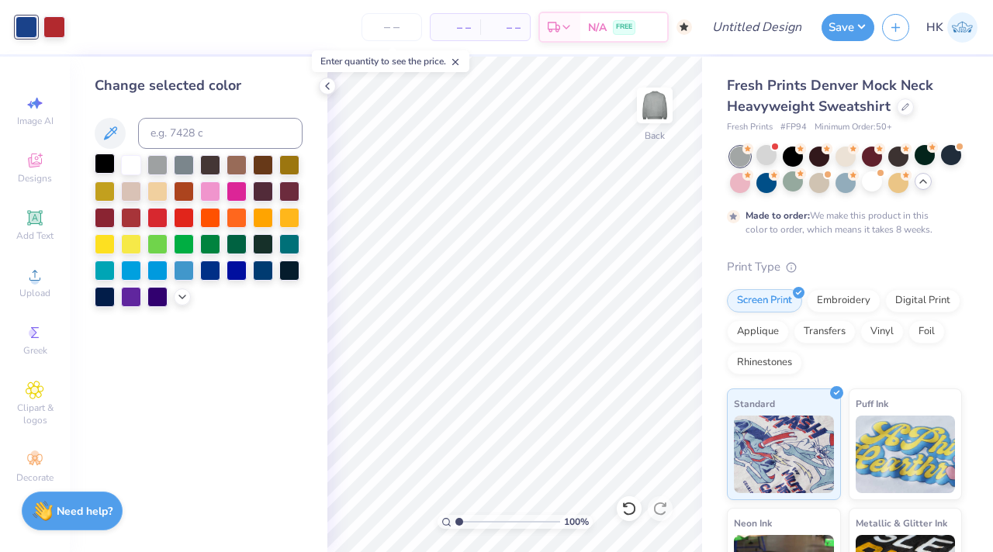
click at [99, 161] on div at bounding box center [105, 164] width 20 height 20
click at [57, 27] on div at bounding box center [54, 26] width 22 height 22
click at [294, 218] on div at bounding box center [289, 216] width 20 height 20
click at [263, 337] on div "Change selected color" at bounding box center [199, 305] width 258 height 496
click at [327, 85] on icon at bounding box center [327, 86] width 12 height 12
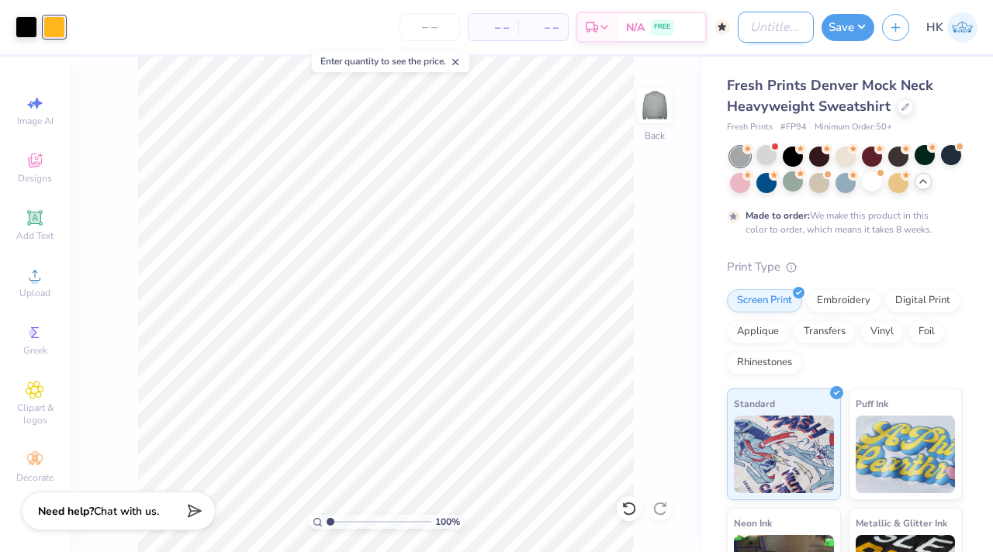
click at [778, 29] on input "Design Title" at bounding box center [776, 27] width 76 height 31
type input "ADPI Mock Neck 2"
click at [847, 30] on button "Save" at bounding box center [847, 25] width 53 height 27
type input "0"
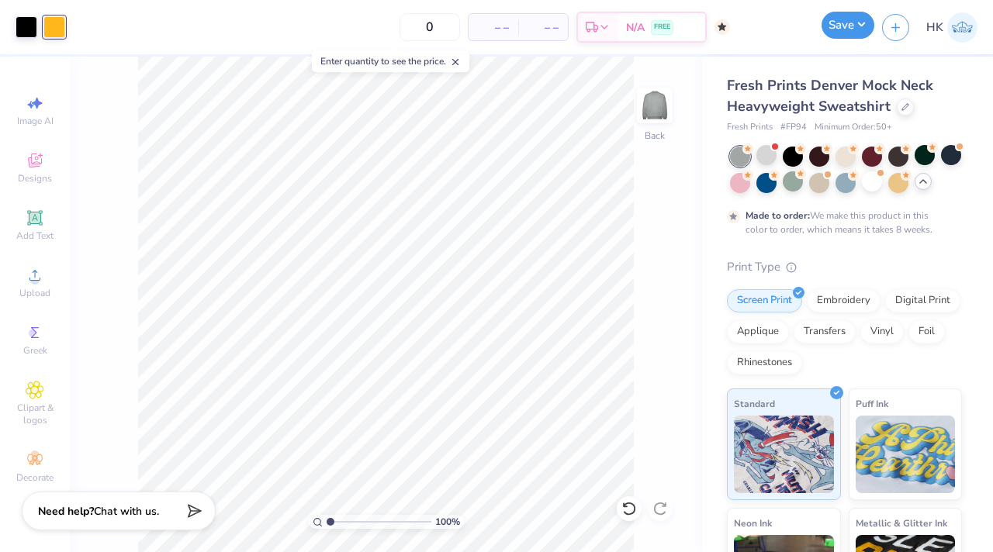
scroll to position [0, 0]
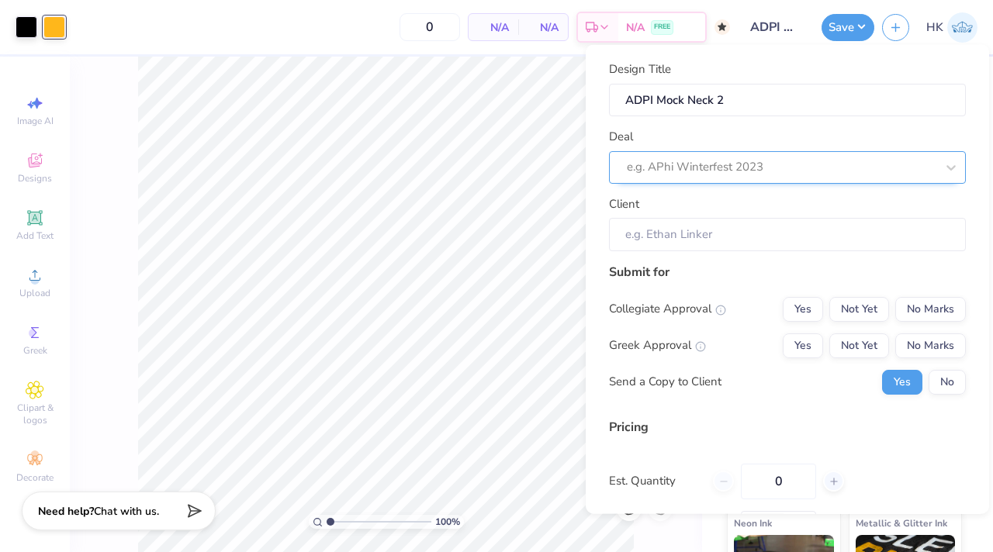
click at [732, 161] on div at bounding box center [781, 167] width 309 height 21
type input "M"
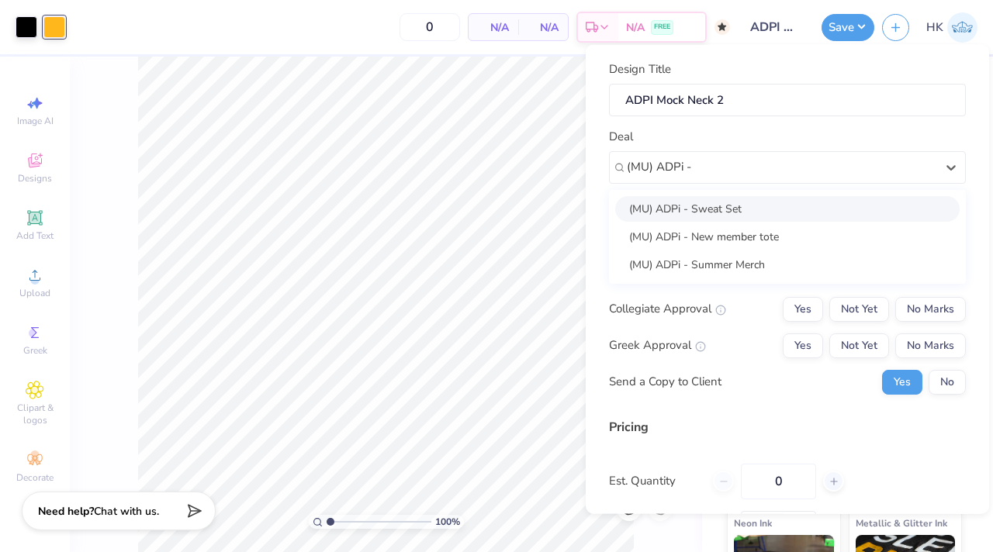
click at [727, 209] on div "(MU) ADPi - Sweat Set" at bounding box center [787, 208] width 344 height 26
type input "(MU) ADPi -"
type input "Aliyah Briner"
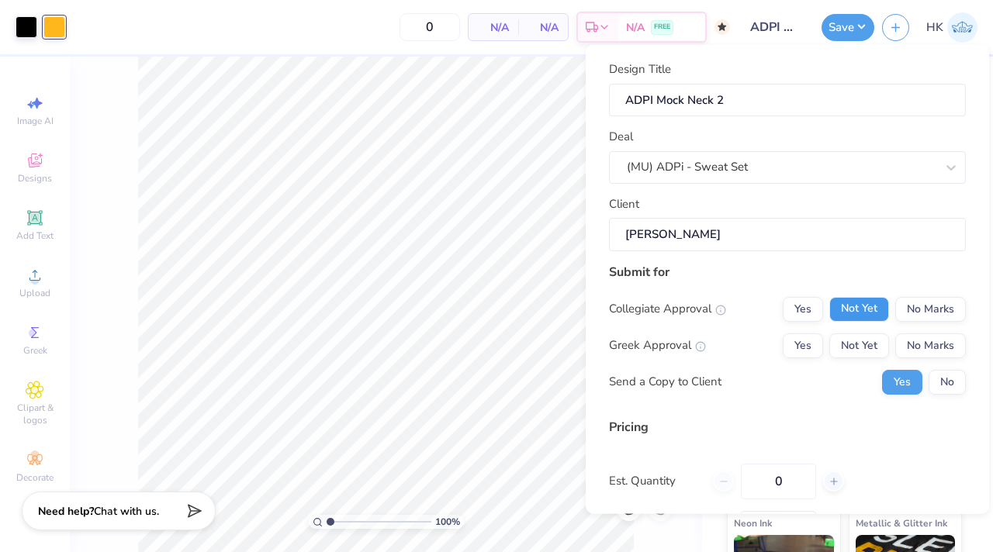
click at [860, 306] on button "Not Yet" at bounding box center [859, 308] width 60 height 25
click at [922, 306] on button "No Marks" at bounding box center [930, 308] width 71 height 25
click at [808, 343] on button "Yes" at bounding box center [803, 345] width 40 height 25
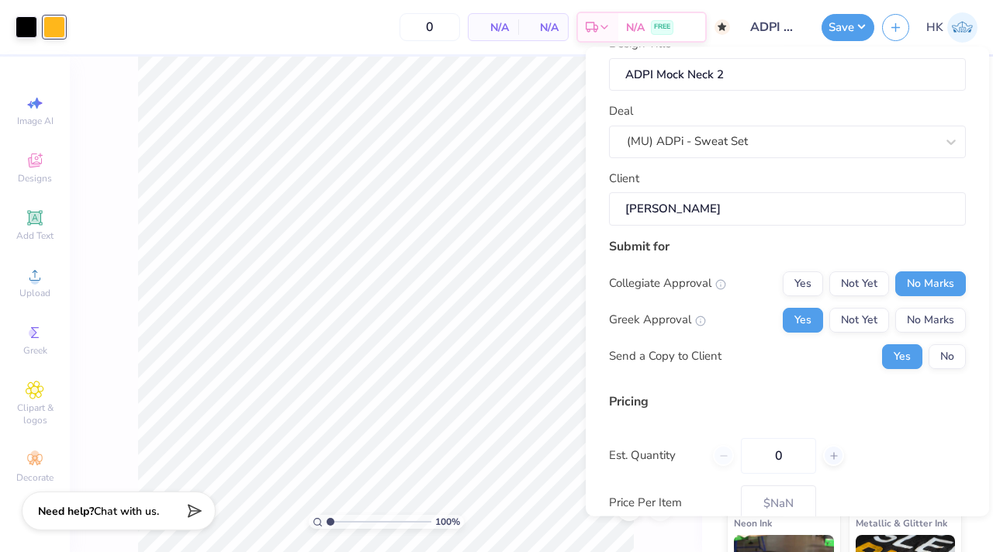
scroll to position [53, 0]
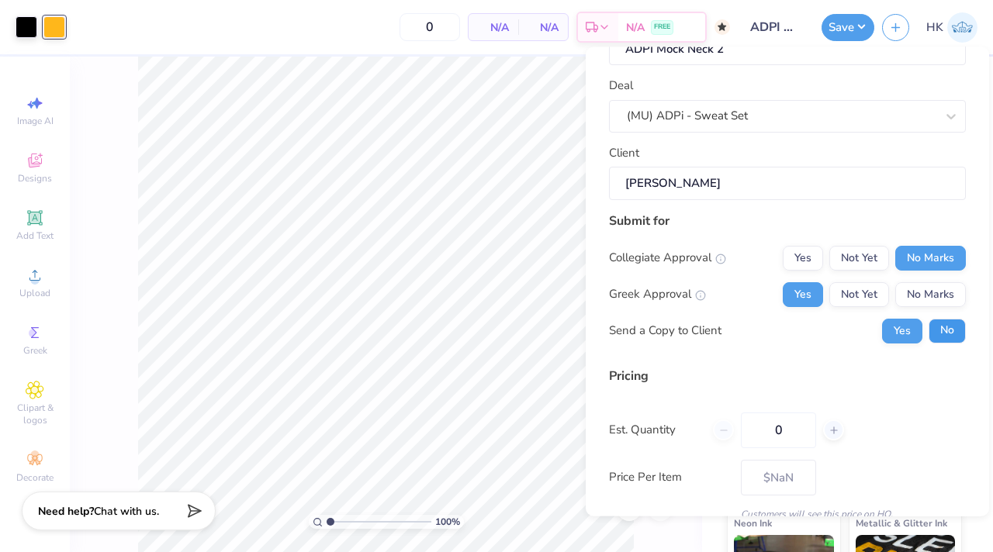
click at [943, 324] on button "No" at bounding box center [947, 331] width 37 height 25
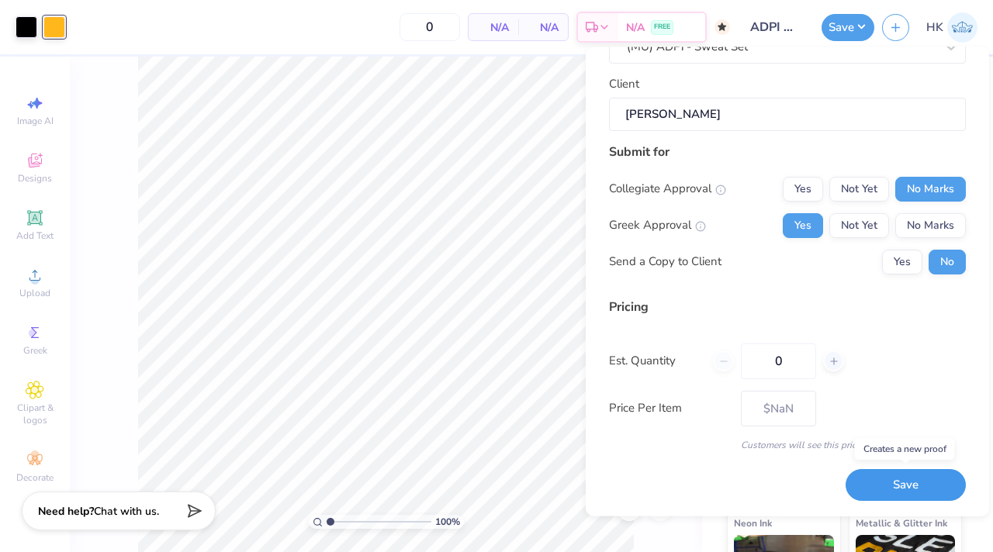
click at [895, 490] on button "Save" at bounding box center [906, 486] width 120 height 32
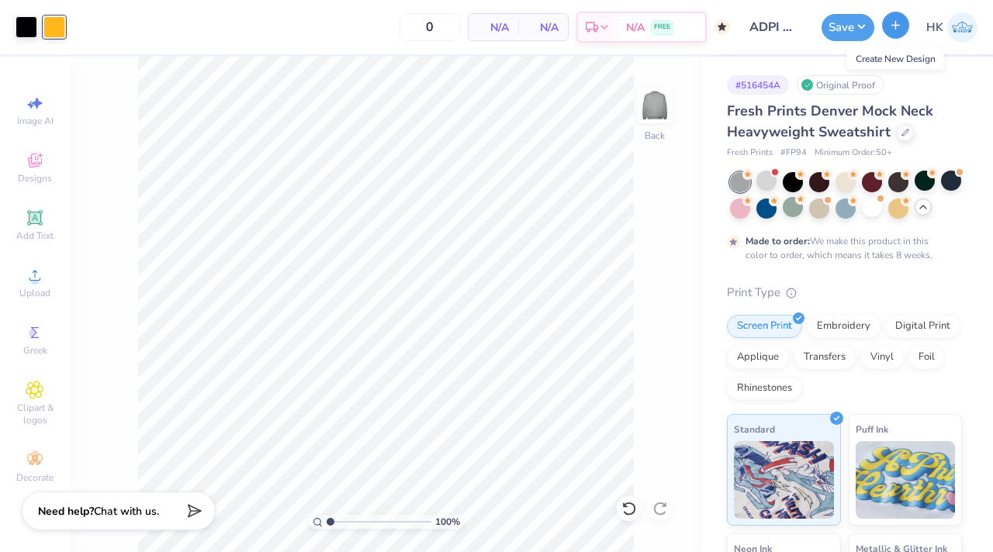
click at [891, 30] on icon "button" at bounding box center [895, 25] width 13 height 13
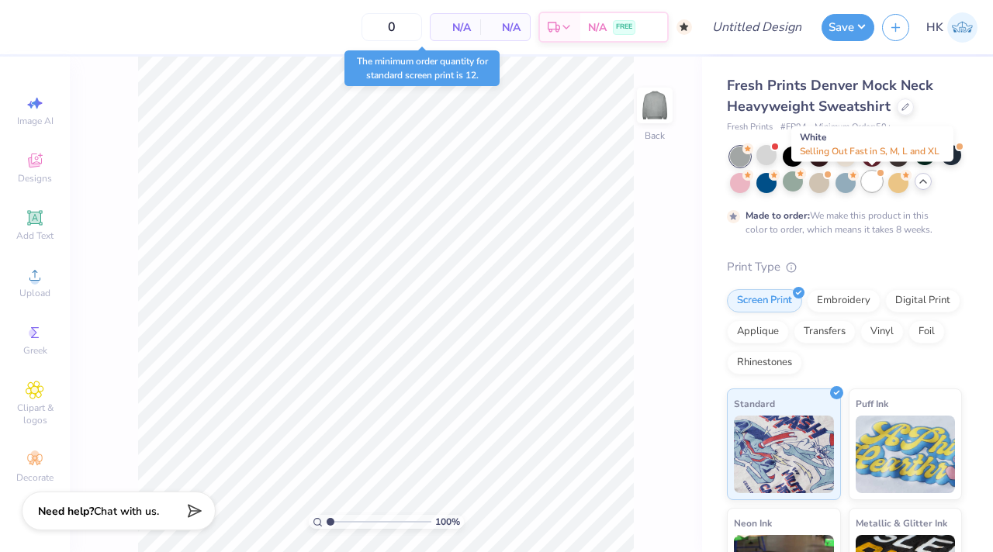
click at [873, 183] on div at bounding box center [872, 181] width 20 height 20
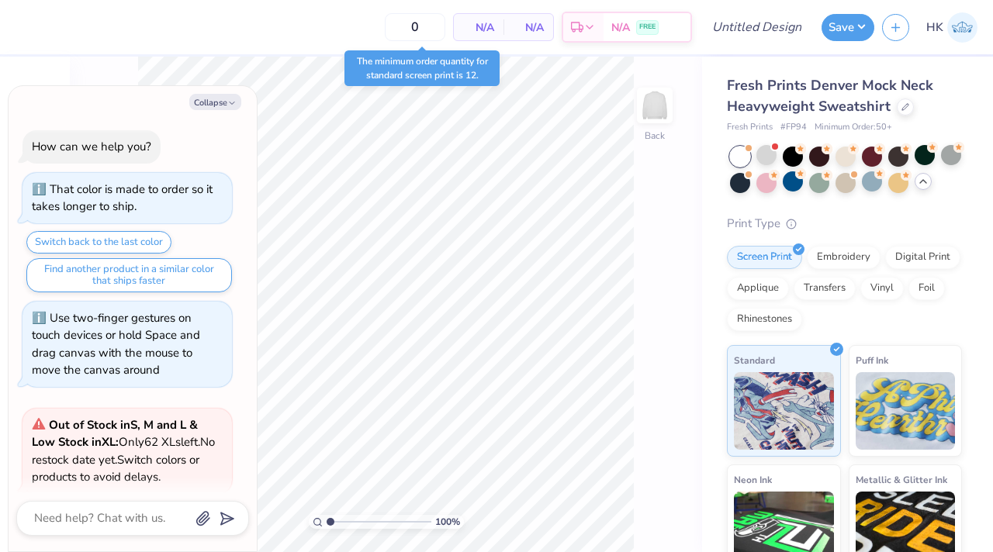
scroll to position [1341, 0]
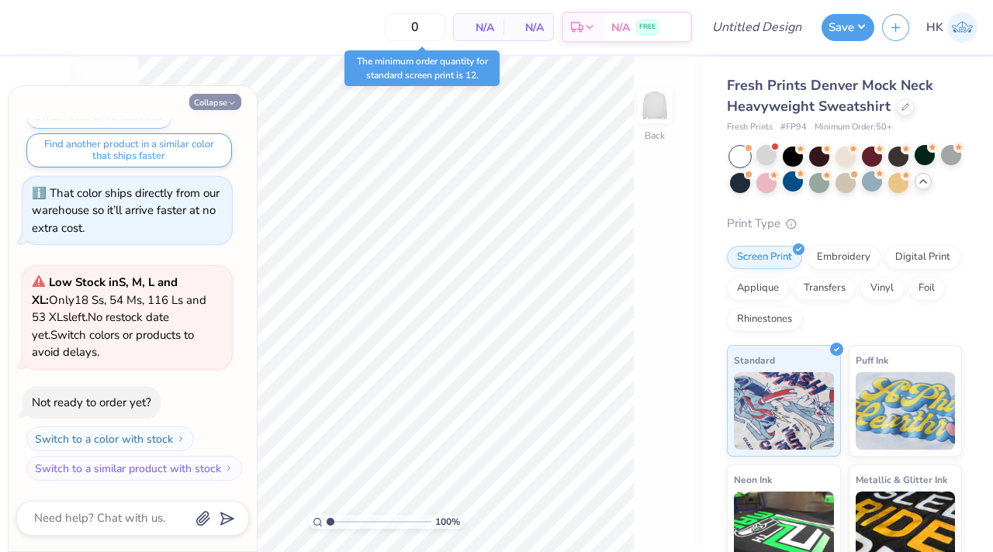
click at [235, 101] on icon "button" at bounding box center [231, 103] width 9 height 9
type textarea "x"
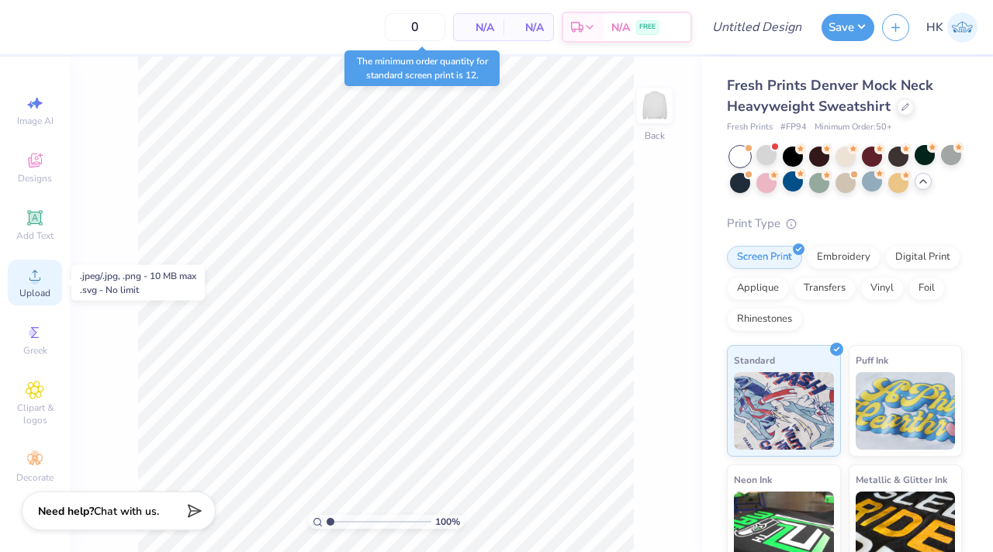
click at [28, 284] on icon at bounding box center [35, 275] width 19 height 19
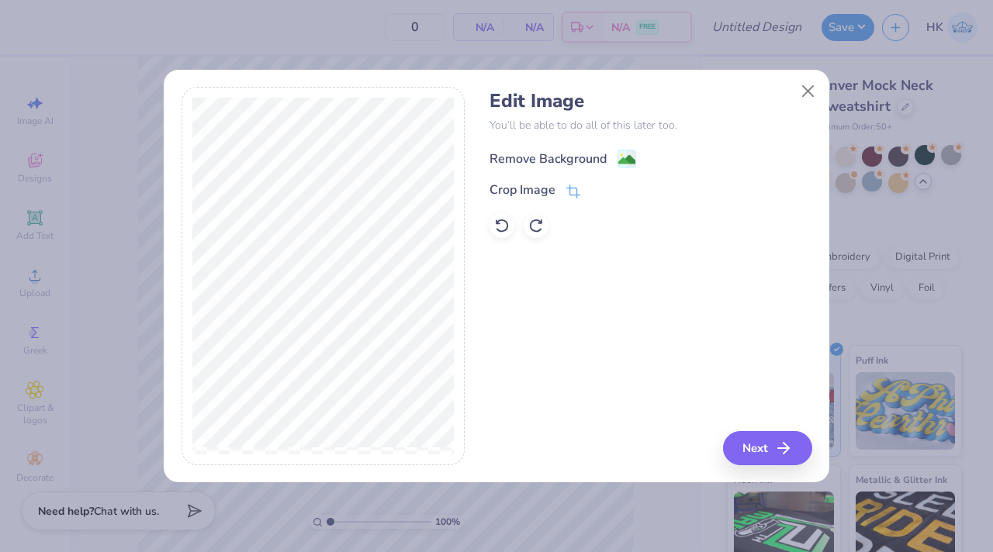
click at [534, 154] on div "Remove Background" at bounding box center [547, 159] width 117 height 19
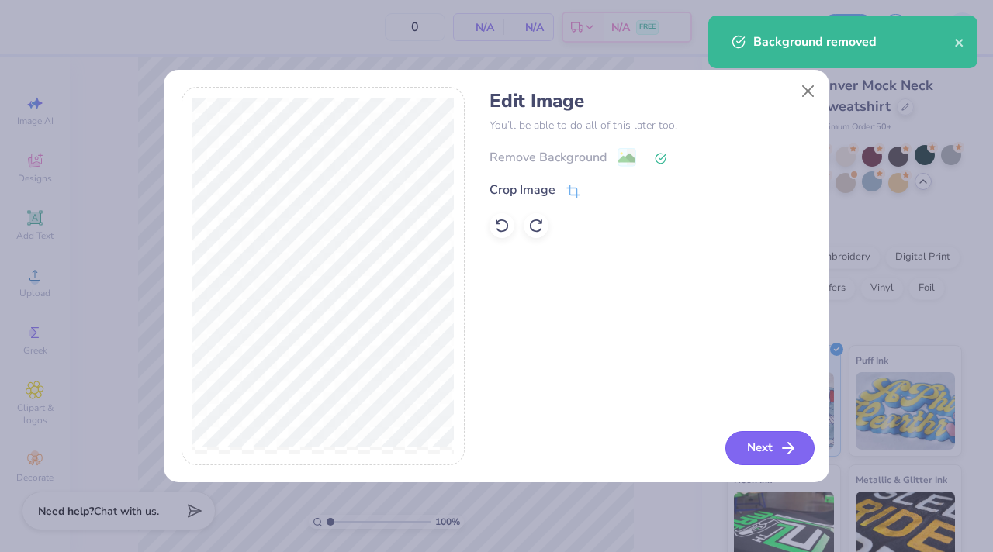
click at [759, 454] on button "Next" at bounding box center [769, 448] width 89 height 34
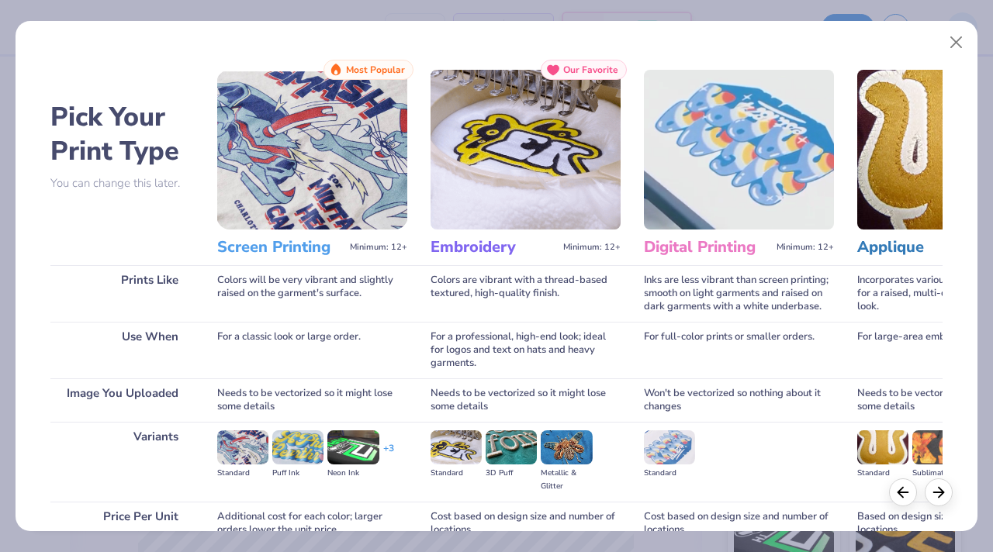
scroll to position [144, 0]
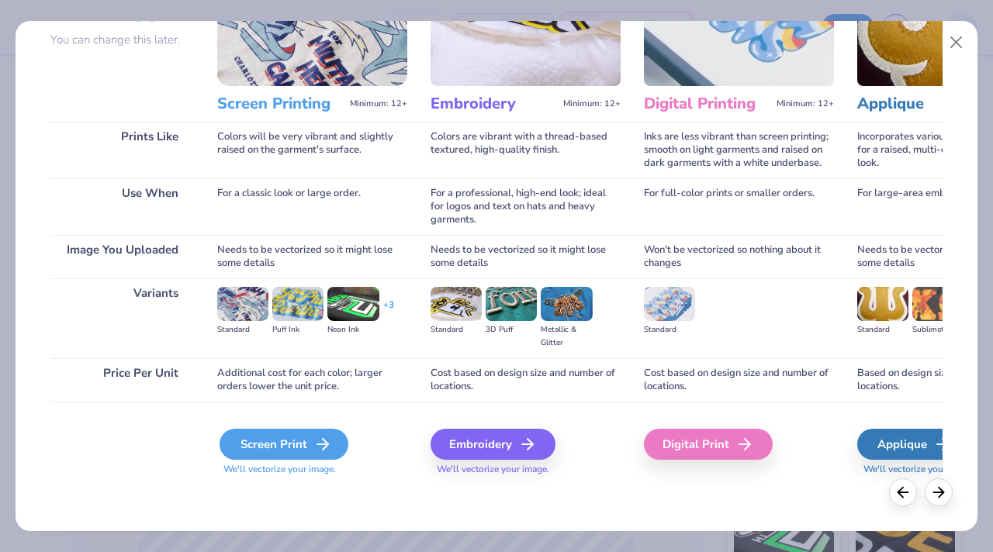
click at [249, 439] on div "Screen Print" at bounding box center [284, 444] width 129 height 31
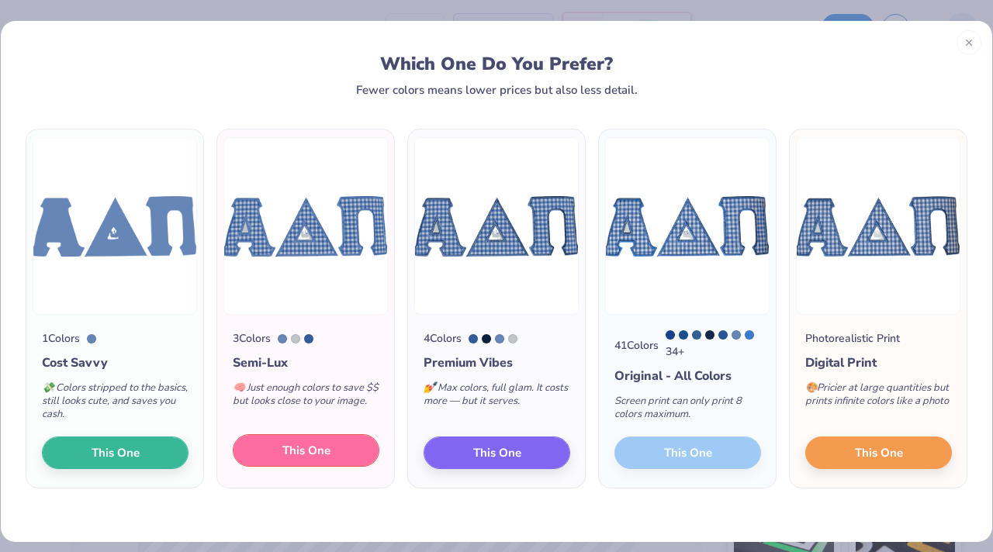
click at [334, 454] on button "This One" at bounding box center [306, 450] width 147 height 33
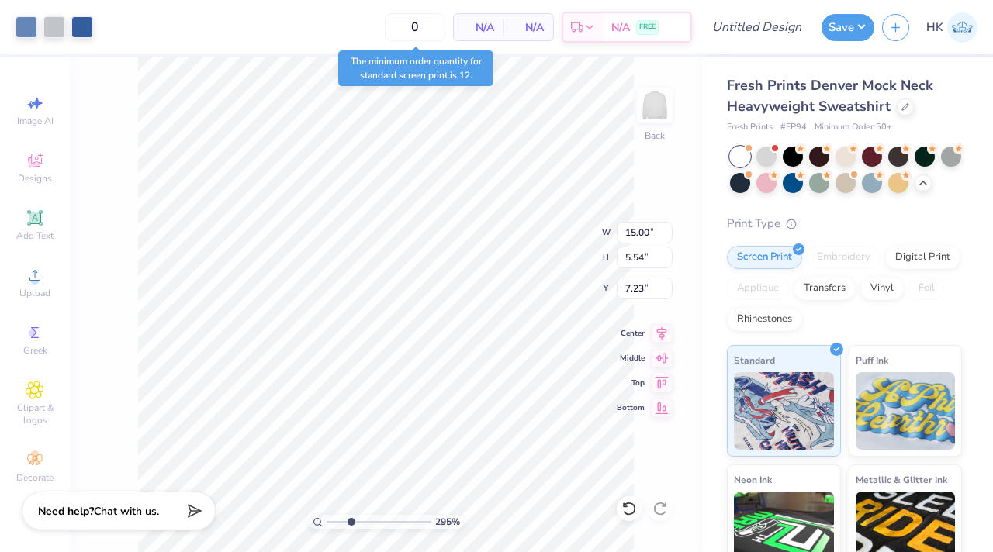
drag, startPoint x: 330, startPoint y: 517, endPoint x: 350, endPoint y: 518, distance: 19.4
click at [350, 518] on input "range" at bounding box center [379, 522] width 105 height 14
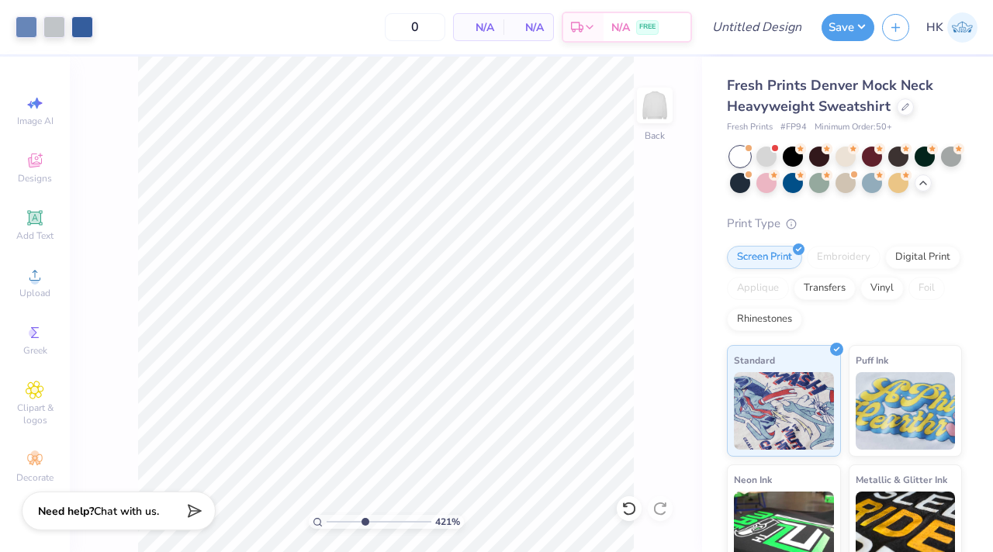
drag, startPoint x: 350, startPoint y: 521, endPoint x: 364, endPoint y: 521, distance: 14.0
type input "4.31"
click at [364, 521] on input "range" at bounding box center [379, 522] width 105 height 14
type input "7.82"
type input "1.35"
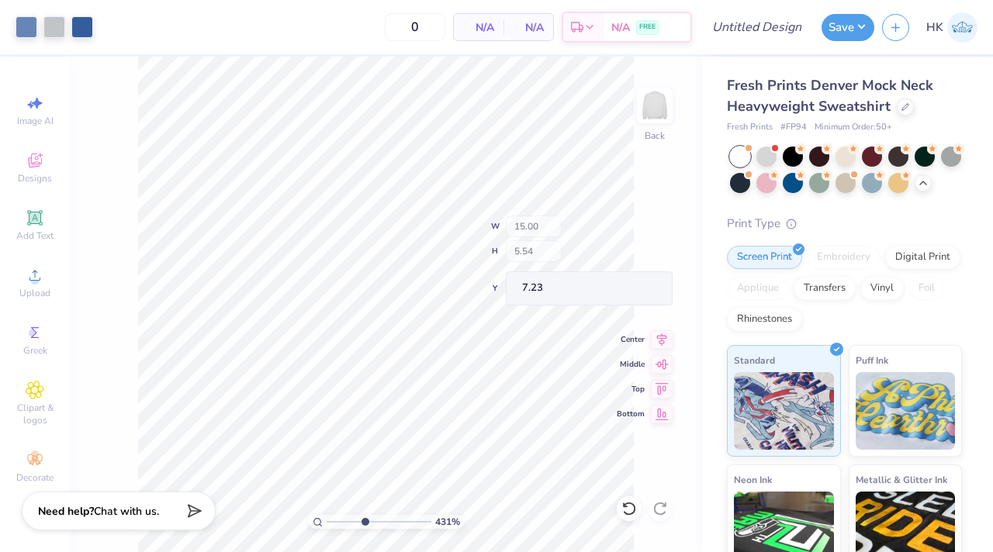
type input "9.91"
drag, startPoint x: 363, startPoint y: 525, endPoint x: 327, endPoint y: 524, distance: 36.5
type input "1"
click at [327, 524] on input "range" at bounding box center [379, 522] width 105 height 14
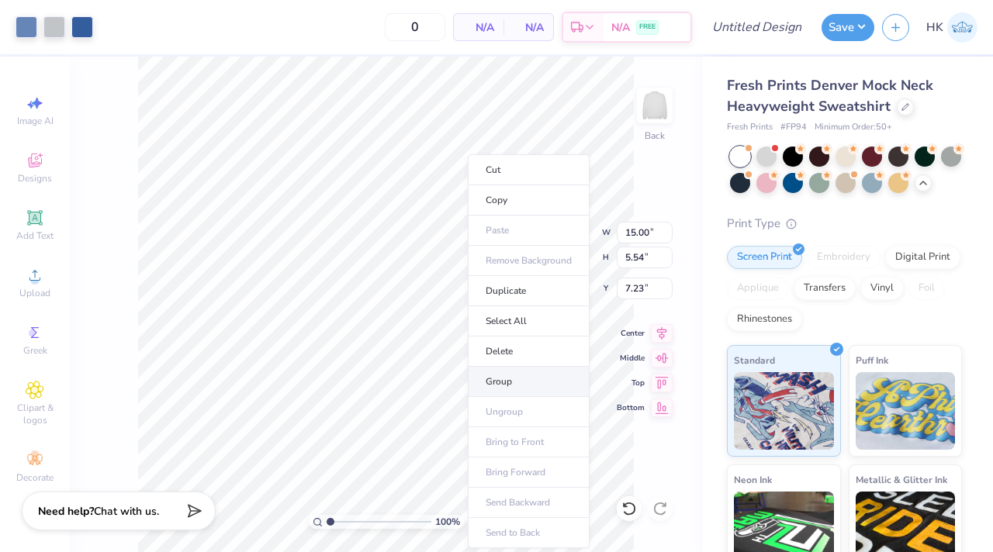
click at [484, 385] on li "Group" at bounding box center [529, 382] width 122 height 30
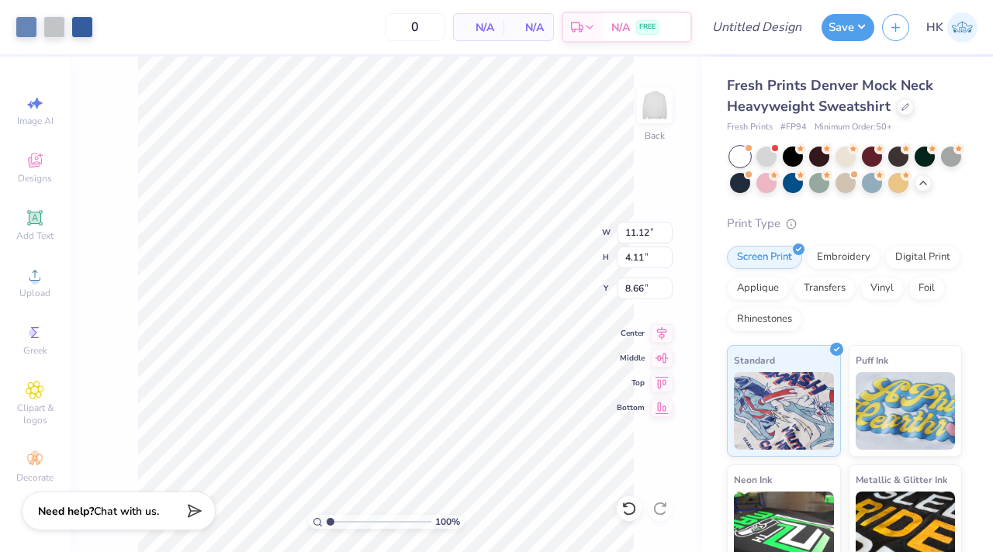
type input "11.12"
type input "4.11"
type input "0.95"
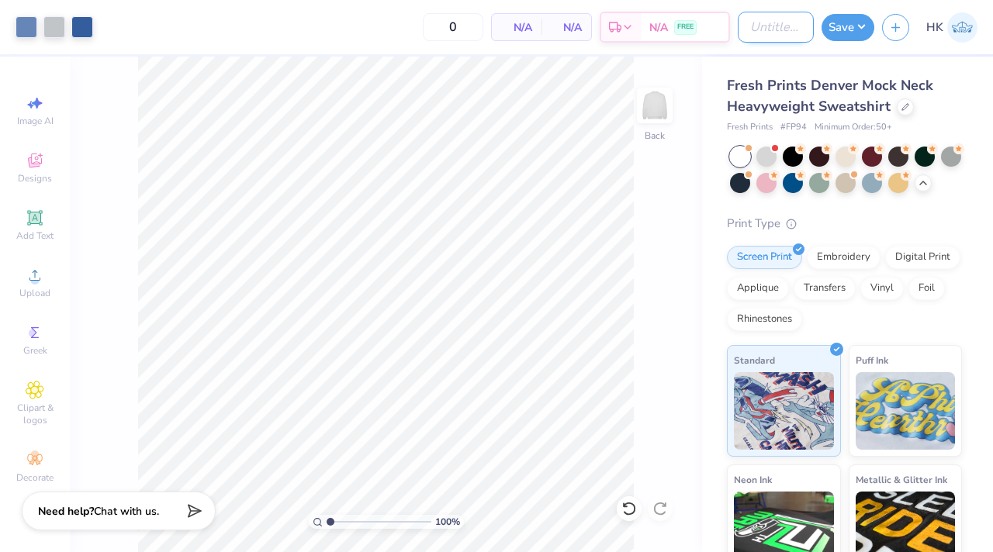
click at [775, 27] on input "Design Title" at bounding box center [776, 27] width 76 height 31
type input "ADPi Mock Neck 3"
click at [853, 23] on button "Save" at bounding box center [847, 25] width 53 height 27
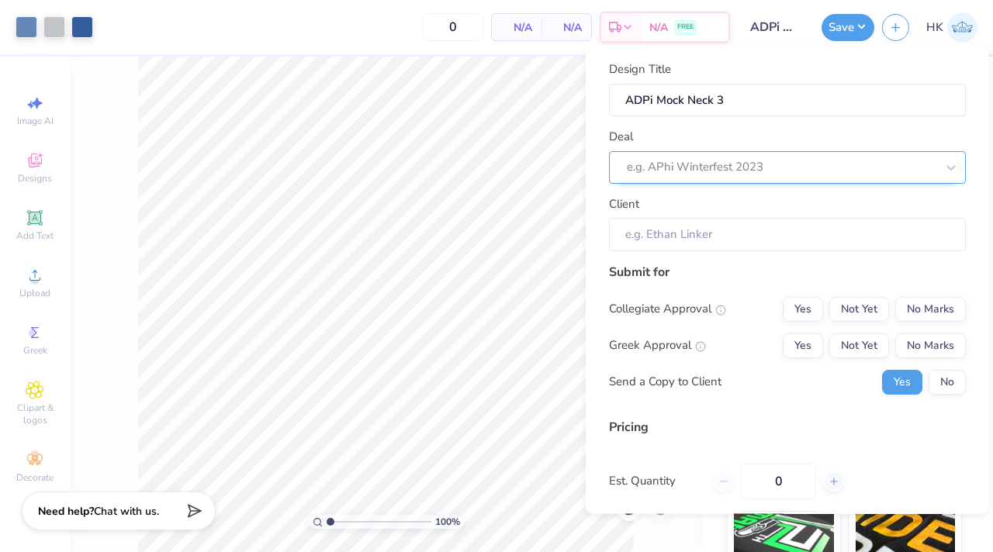
click at [787, 167] on div at bounding box center [781, 167] width 309 height 21
type input "(MU) AD"
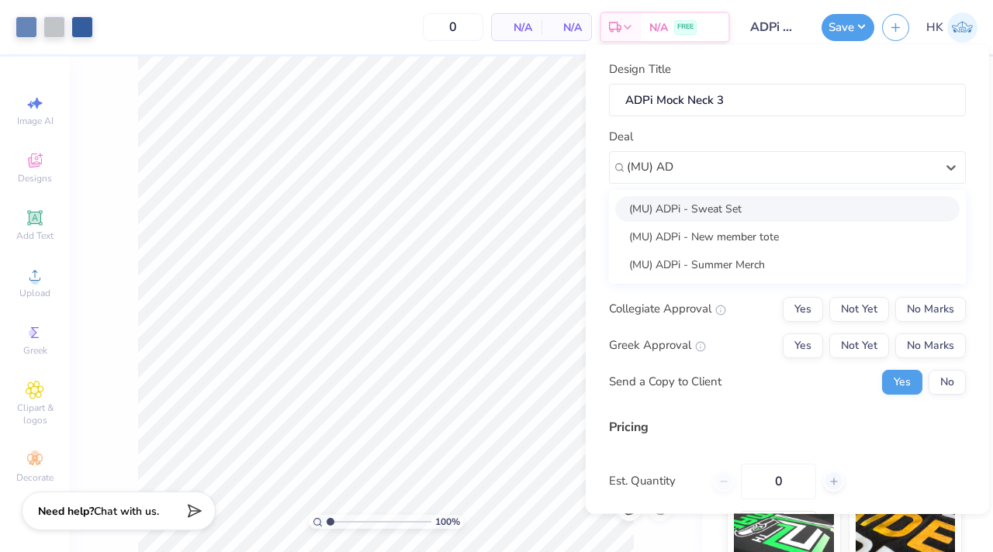
click at [797, 206] on div "(MU) ADPi - Sweat Set" at bounding box center [787, 208] width 344 height 26
type input "(MU) AD"
type input "Aliyah Briner"
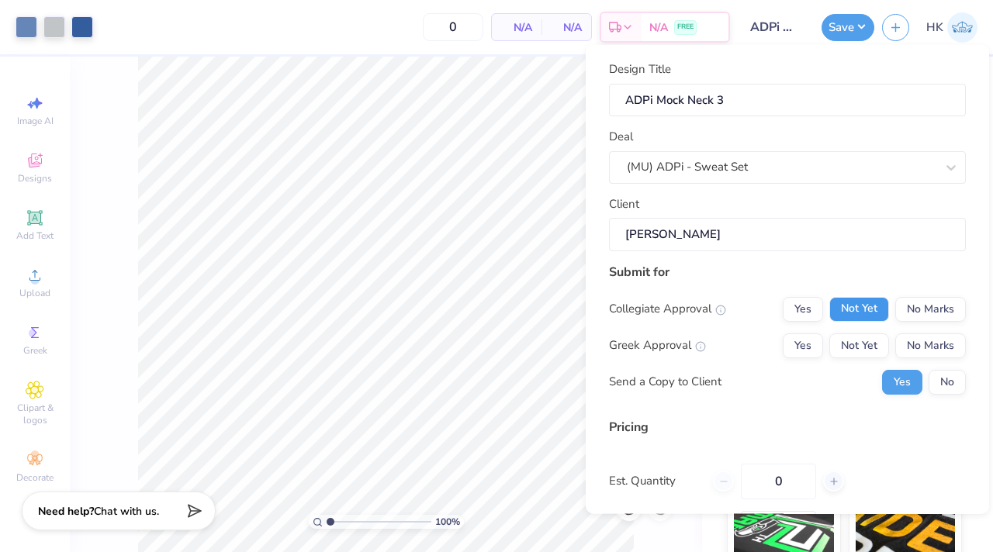
click at [860, 309] on button "Not Yet" at bounding box center [859, 308] width 60 height 25
click at [807, 348] on button "Yes" at bounding box center [803, 345] width 40 height 25
click at [943, 383] on button "No" at bounding box center [947, 381] width 37 height 25
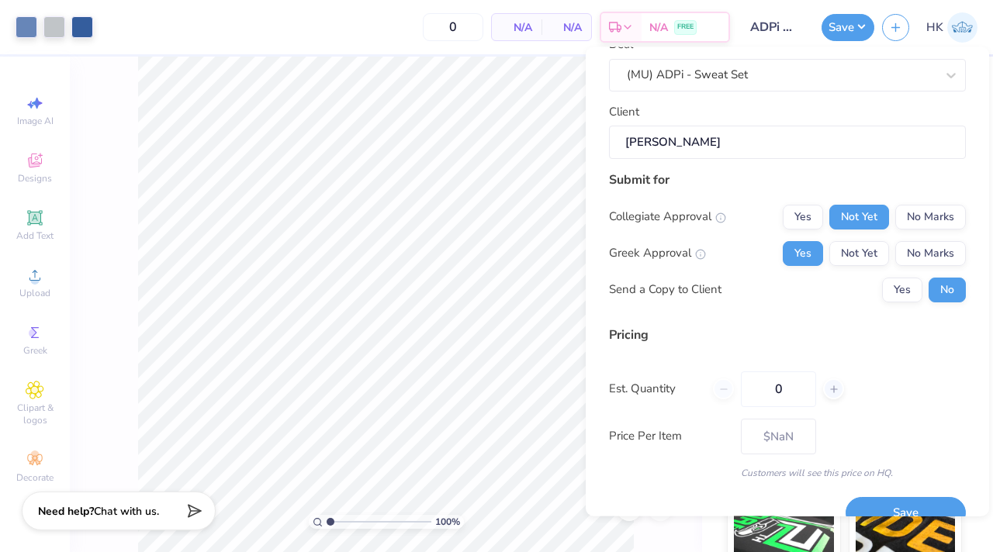
scroll to position [122, 0]
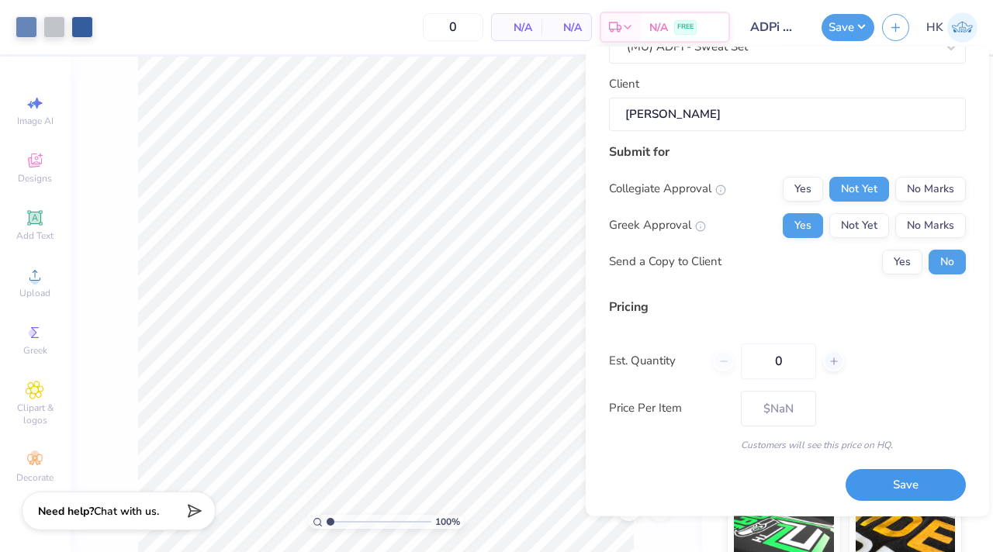
click at [875, 482] on button "Save" at bounding box center [906, 486] width 120 height 32
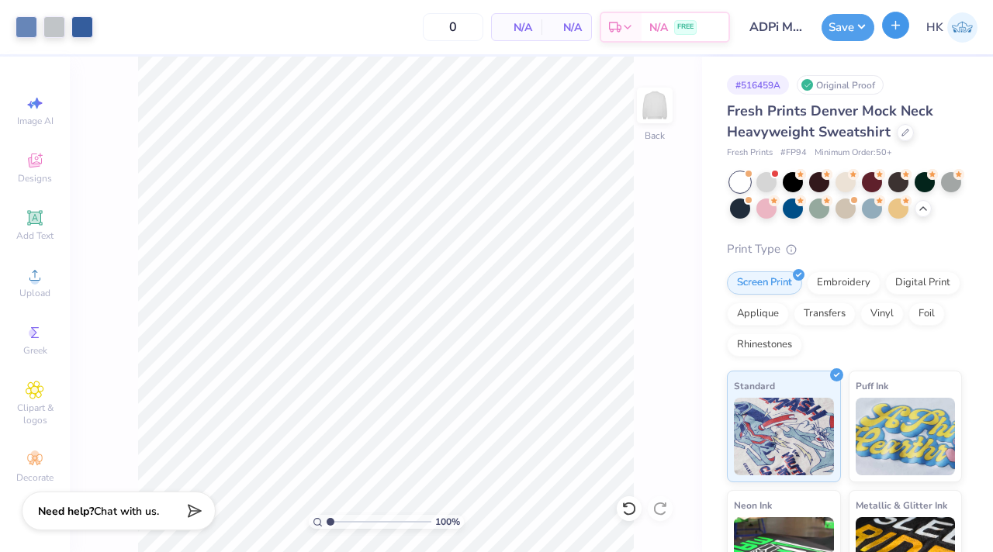
click at [898, 29] on icon "button" at bounding box center [895, 25] width 13 height 13
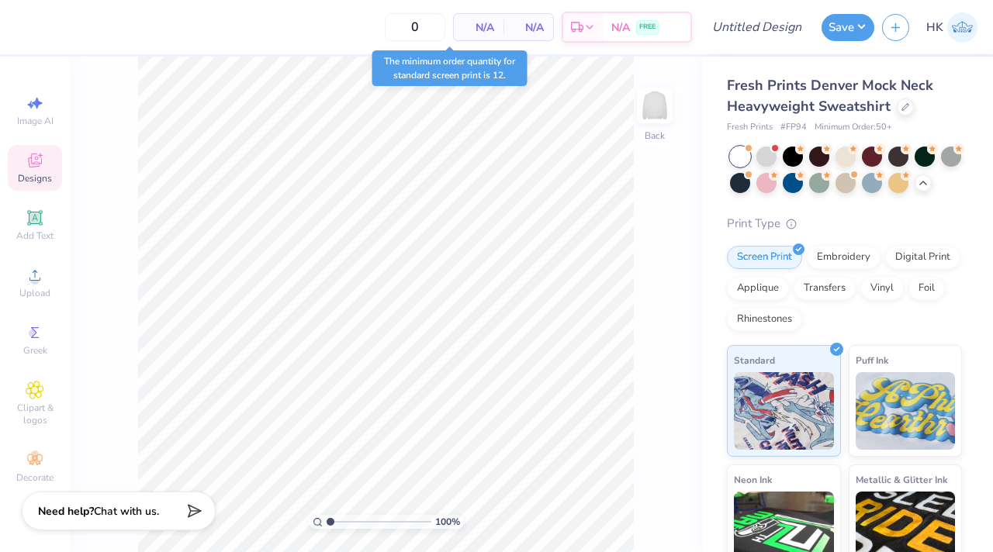
click at [36, 165] on icon at bounding box center [35, 162] width 12 height 10
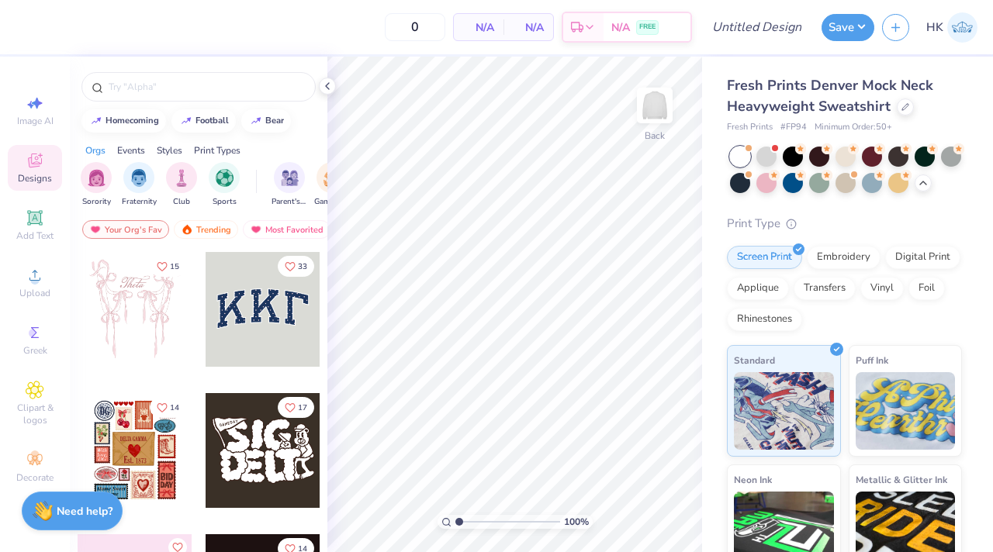
click at [258, 308] on div at bounding box center [263, 309] width 115 height 115
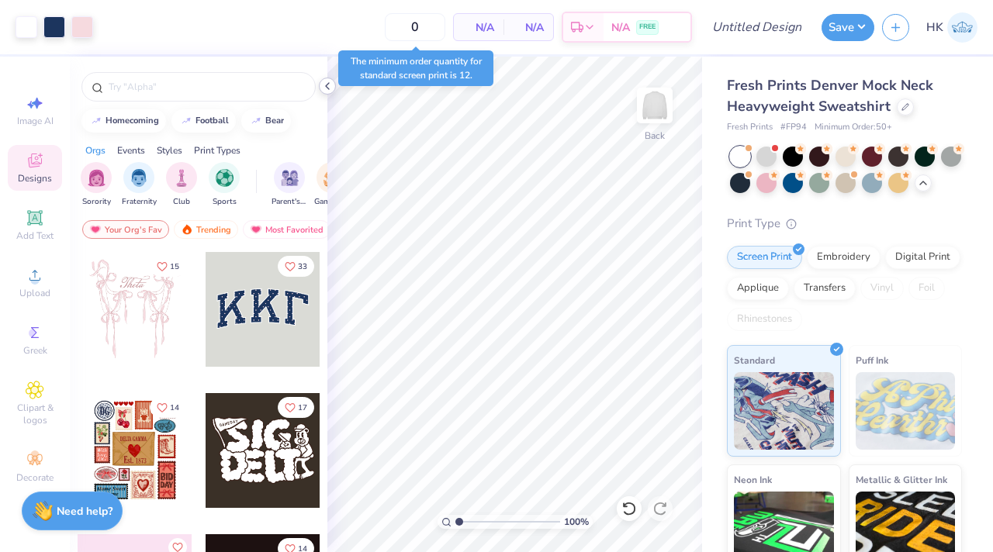
click at [330, 87] on icon at bounding box center [327, 86] width 12 height 12
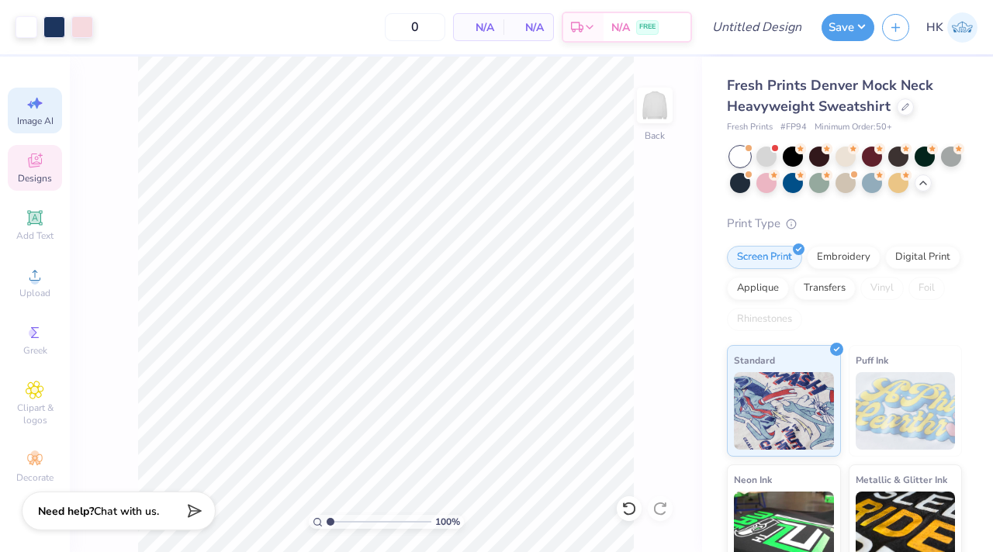
click at [26, 108] on icon at bounding box center [35, 103] width 19 height 19
select select "4"
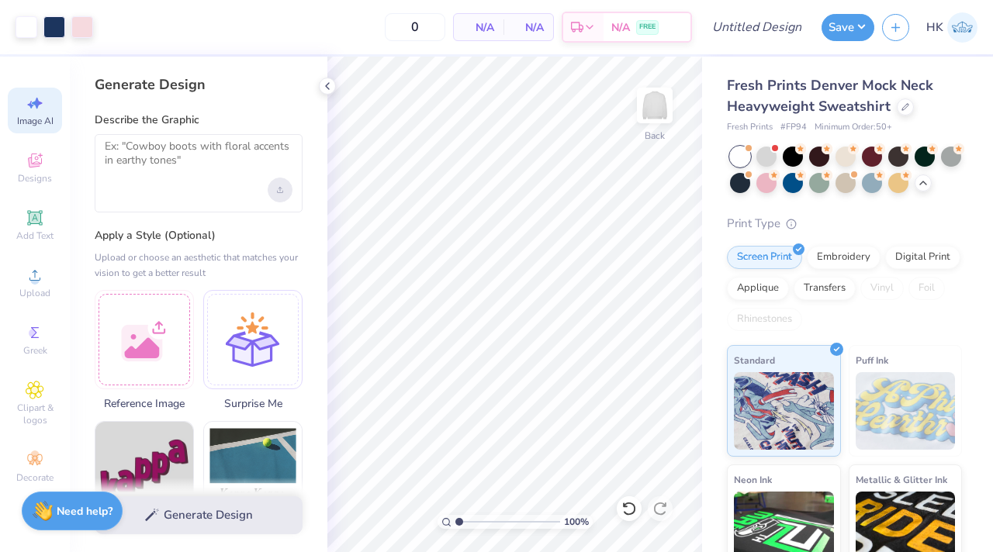
click at [276, 192] on div "Upload image" at bounding box center [280, 190] width 25 height 25
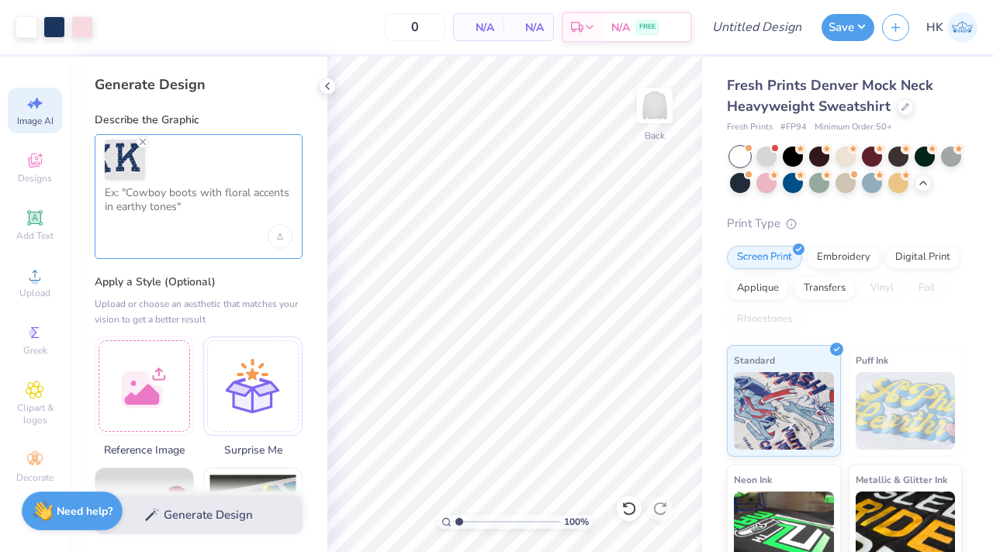
click at [184, 202] on textarea at bounding box center [199, 205] width 188 height 39
type textarea "M"
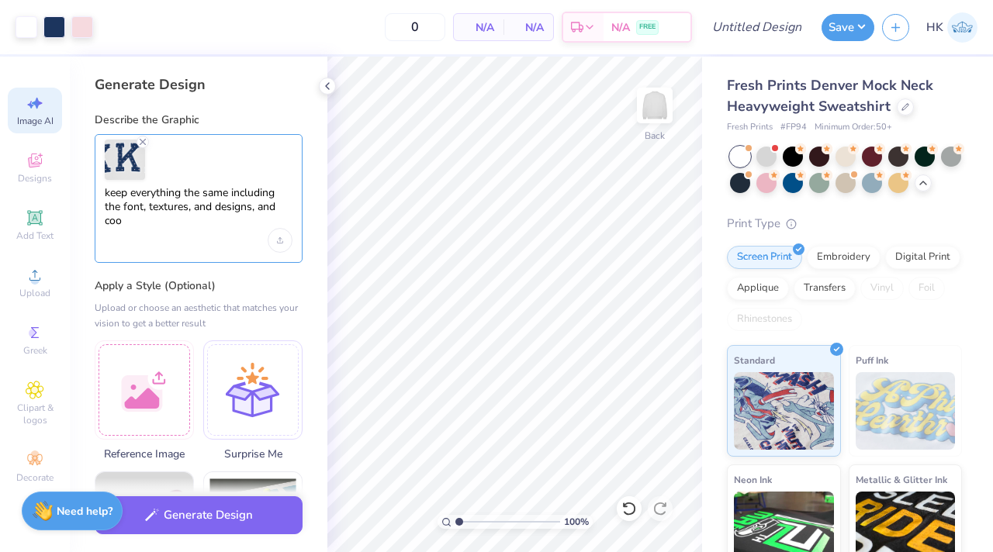
type textarea "keep everything the same including the font, textures, and designs, and co"
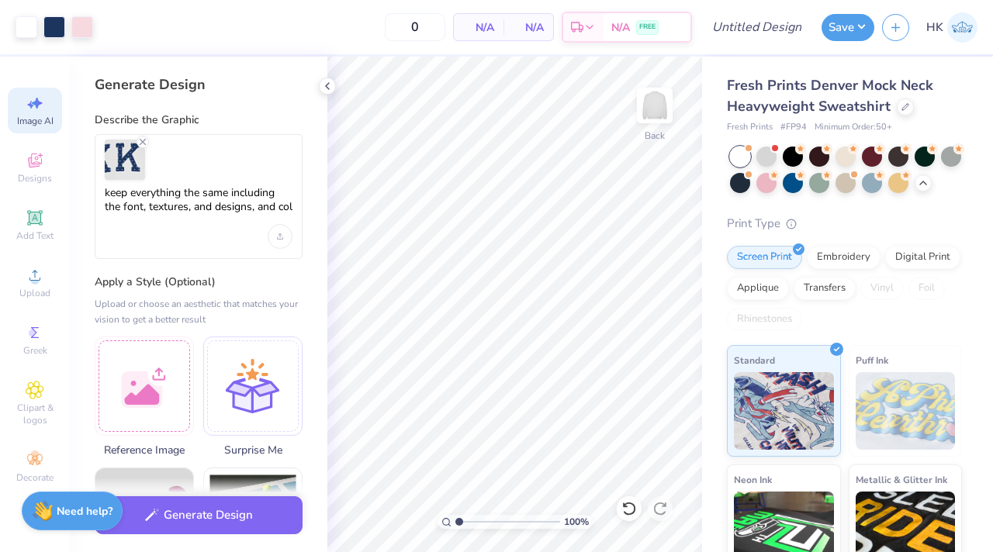
select select "4"
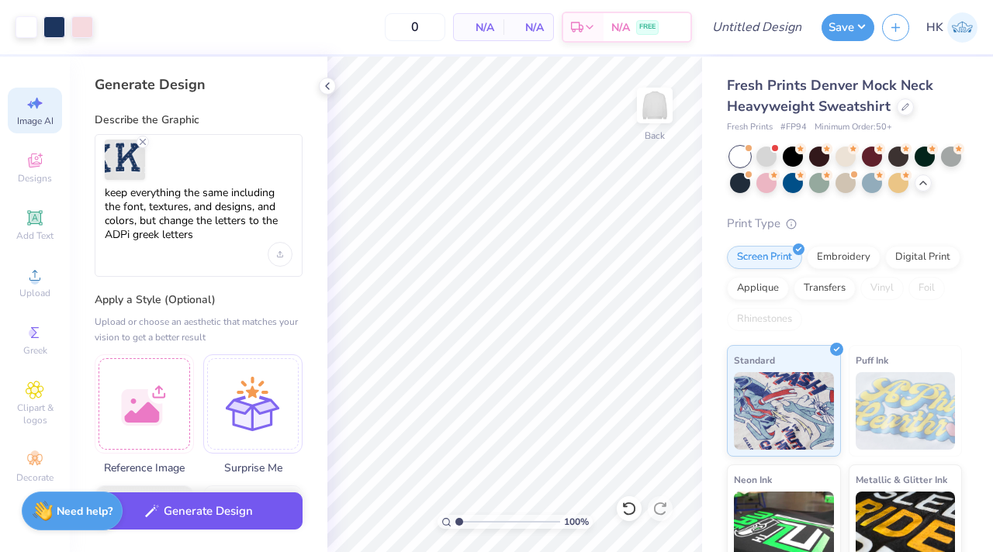
type textarea "keep everything the same including the font, textures, and designs, and colors,…"
click at [175, 510] on button "Generate Design" at bounding box center [199, 512] width 208 height 38
